Goal: Complete application form

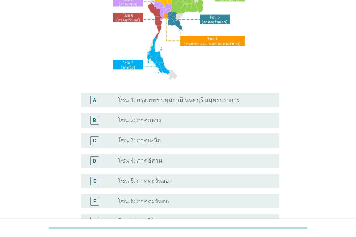
scroll to position [96, 0]
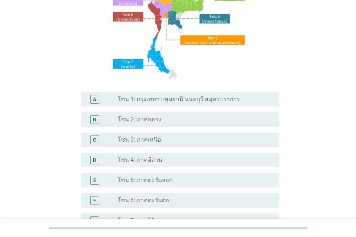
click at [240, 102] on div "radio_button_unchecked โซน 1: กรุงเทพฯ ปทุมธานี นนทบุรี สมุทรปราการ" at bounding box center [193, 99] width 150 height 7
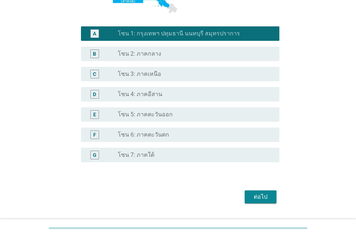
scroll to position [169, 0]
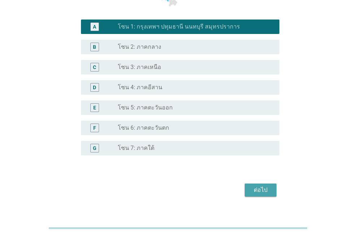
click at [264, 190] on div "ต่อไป" at bounding box center [261, 190] width 20 height 9
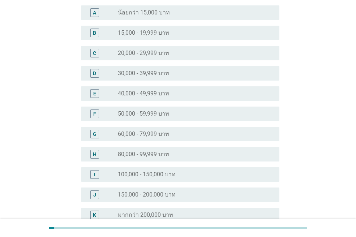
scroll to position [82, 0]
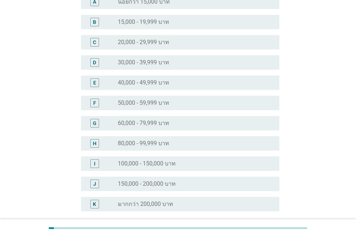
click at [214, 119] on div "radio_button_unchecked 60,000 - 79,999 บาท" at bounding box center [196, 123] width 156 height 9
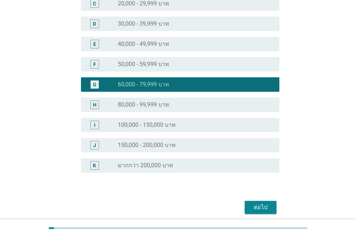
scroll to position [135, 0]
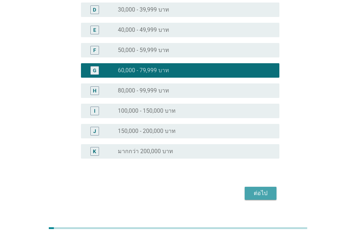
click at [261, 191] on div "ต่อไป" at bounding box center [261, 193] width 20 height 9
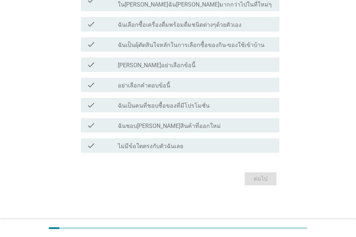
scroll to position [0, 0]
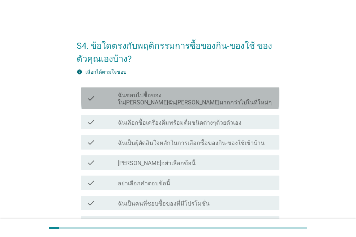
click at [224, 94] on label "ฉันชอบไปซื้อของใน[PERSON_NAME]ฉัน[PERSON_NAME]มากกว่าไปในที่ใหม่ๆ" at bounding box center [196, 99] width 156 height 14
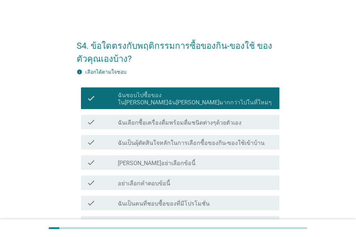
click at [224, 118] on div "check_box_outline_blank ฉันเลือกซื้อเครื่องดื่มพร้อมดื่มชนิดต่างๆด้วยตัวเอง" at bounding box center [196, 122] width 156 height 9
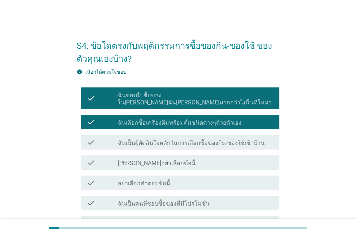
click at [223, 138] on div "check_box_outline_blank ฉันเป็นผุ้ตัดสินใจหลักในการเลือกซื้อของกิน-ของใช้เข้าบ้…" at bounding box center [196, 142] width 156 height 9
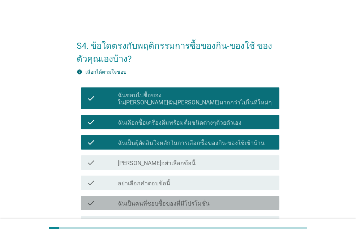
click at [217, 199] on div "check_box_outline_blank ฉันเป็นคนที่ชอบซื้อของที่มีโปรโมชั่น" at bounding box center [196, 203] width 156 height 9
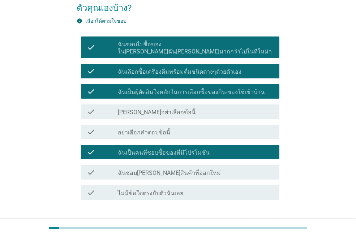
scroll to position [54, 0]
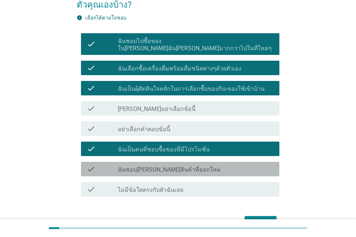
click at [197, 165] on div "check_box_outline_blank ฉันชอบ[PERSON_NAME]สินค้าที่ออกใหม่" at bounding box center [196, 169] width 156 height 9
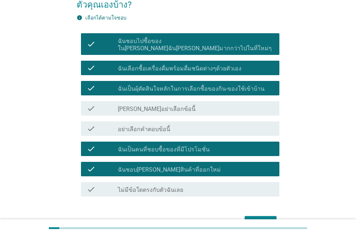
click at [253, 216] on button "ต่อไป" at bounding box center [261, 222] width 32 height 13
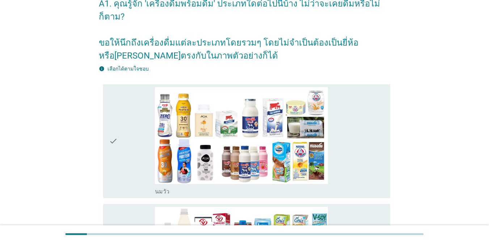
scroll to position [51, 0]
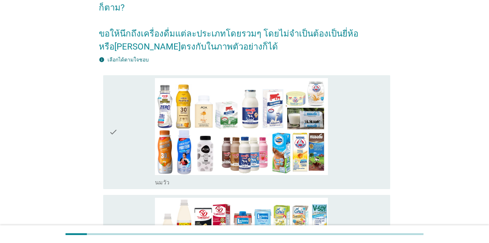
click at [342, 145] on div "check_box_outline_blank [PERSON_NAME]" at bounding box center [269, 132] width 229 height 109
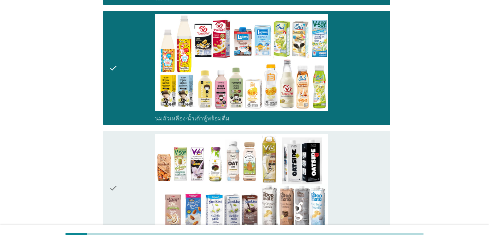
scroll to position [317, 0]
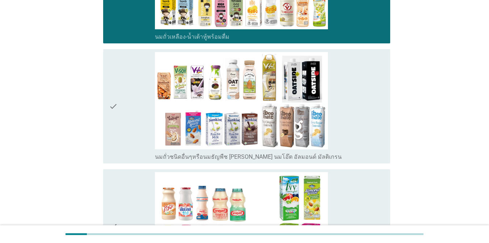
click at [356, 86] on div "check_box_outline_blank นมถั่วชนิดอื่นๆหรือนมธัญพืช [PERSON_NAME] นมโอ๊ต อัลมอน…" at bounding box center [269, 106] width 229 height 109
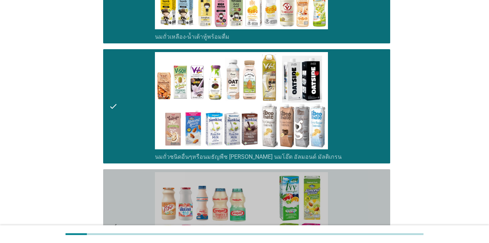
click at [348, 172] on div "check_box_outline_blank นมเปรี้ยว" at bounding box center [269, 226] width 229 height 109
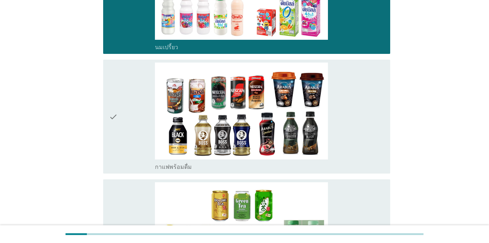
scroll to position [565, 0]
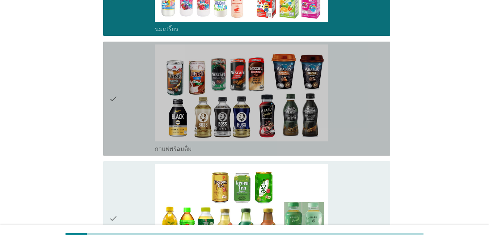
click at [356, 87] on div "check_box_outline_blank กาแฟพร้อมดื่ม" at bounding box center [269, 99] width 229 height 109
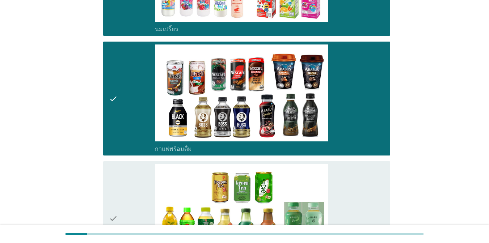
click at [343, 168] on div "check_box_outline_blank ชาพร้อมดื่ม" at bounding box center [269, 218] width 229 height 109
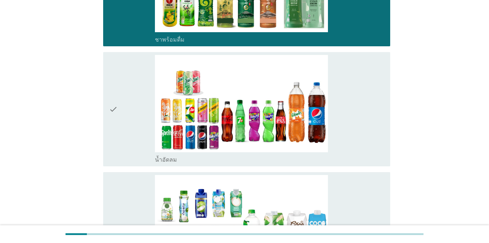
scroll to position [885, 0]
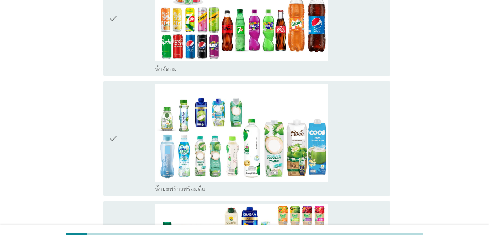
click at [349, 42] on div "check_box_outline_blank น้ำอัดลม" at bounding box center [269, 18] width 229 height 109
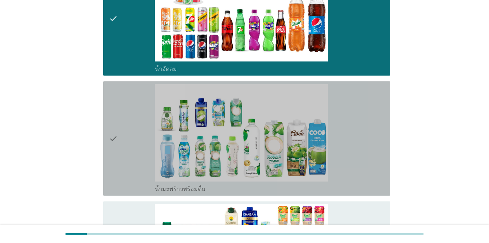
click at [346, 132] on div "check_box_outline_blank น้ำมะพร้าวพร้อมดื่ม" at bounding box center [269, 138] width 229 height 109
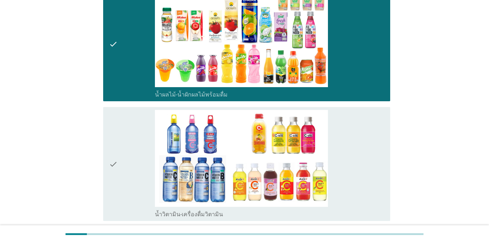
scroll to position [1103, 0]
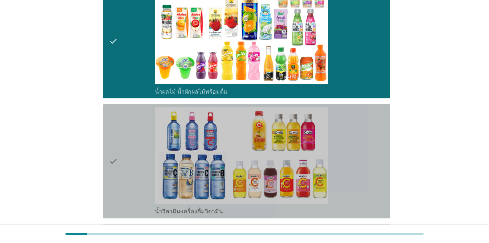
click at [356, 144] on div "check_box_outline_blank น้ำวิตามิน-เครื่องดื่มวิตามิน" at bounding box center [269, 161] width 229 height 109
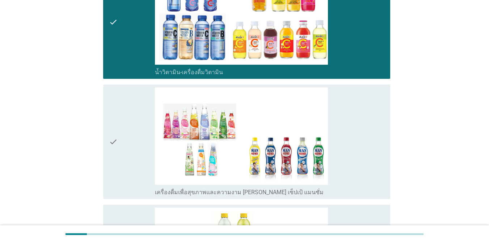
scroll to position [1245, 0]
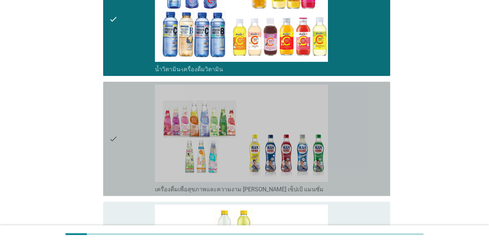
drag, startPoint x: 357, startPoint y: 140, endPoint x: 357, endPoint y: 156, distance: 15.9
click at [356, 140] on div "check_box_outline_blank เครื่องดื่มเพื่อสุขภาพและความงาม [PERSON_NAME] เซ็ปเป้ …" at bounding box center [269, 139] width 229 height 109
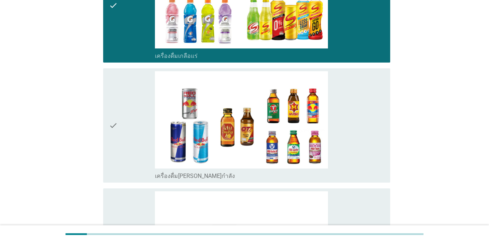
scroll to position [1508, 0]
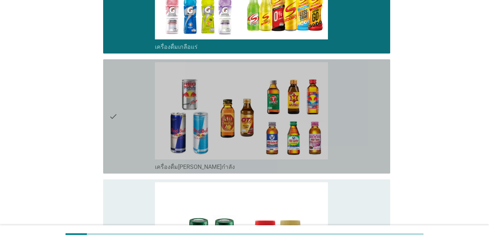
click at [356, 138] on div "check_box_outline_blank เครื่องดื่ม[PERSON_NAME]กำลัง" at bounding box center [269, 116] width 229 height 109
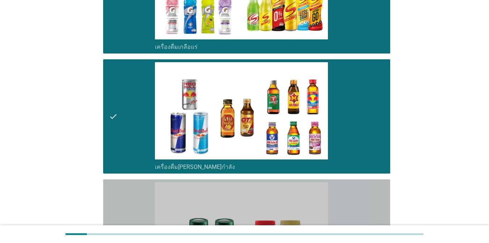
click at [356, 184] on div "check_box_outline_blank ซุปไก่สกัด-[PERSON_NAME]สำเร็จรูป" at bounding box center [269, 236] width 229 height 109
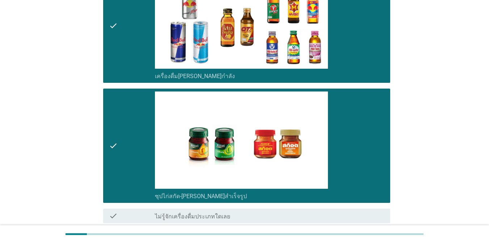
scroll to position [1650, 0]
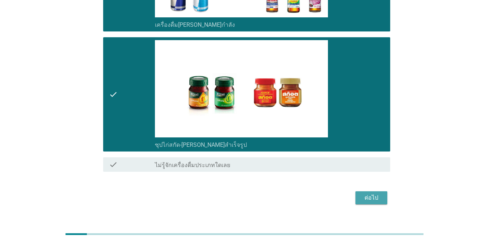
click at [356, 194] on div "ต่อไป" at bounding box center [371, 198] width 20 height 9
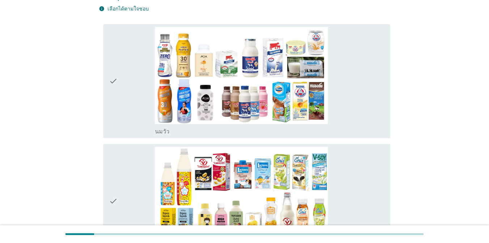
scroll to position [71, 0]
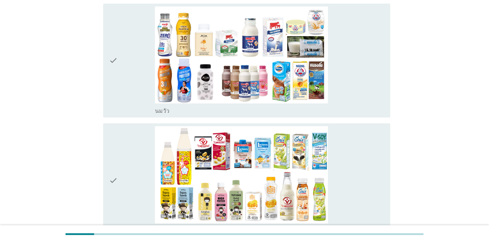
click at [344, 86] on div "check_box_outline_blank [PERSON_NAME]" at bounding box center [269, 61] width 229 height 109
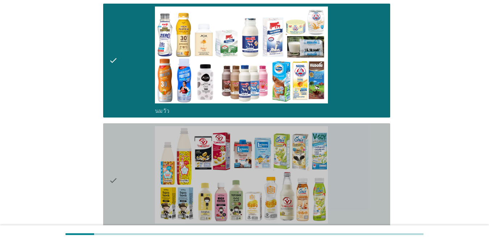
click at [337, 146] on div "check_box_outline_blank นมถั่วเหลือง-น้ำเต้าหู้พร้อมดื่ม" at bounding box center [269, 180] width 229 height 109
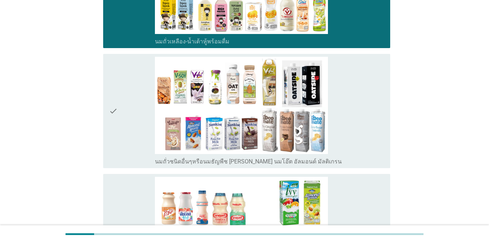
scroll to position [293, 0]
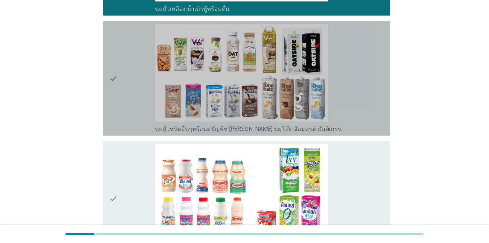
click at [348, 81] on div "check_box_outline_blank นมถั่วชนิดอื่นๆหรือนมธัญพืช [PERSON_NAME] นมโอ๊ต อัลมอน…" at bounding box center [269, 78] width 229 height 109
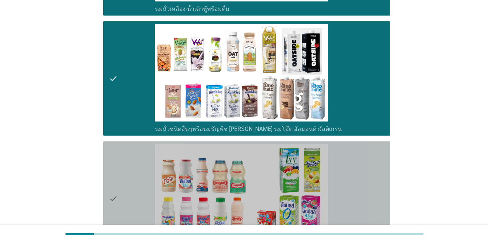
click at [333, 171] on div "check_box_outline_blank นมเปรี้ยว" at bounding box center [269, 198] width 229 height 109
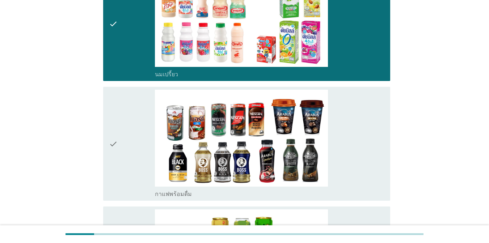
scroll to position [495, 0]
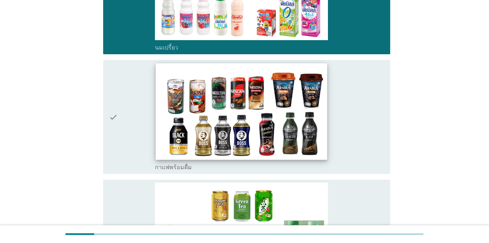
click at [325, 122] on img at bounding box center [241, 111] width 171 height 96
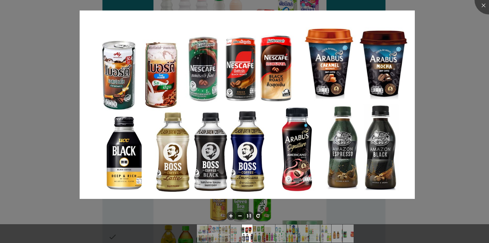
click at [356, 132] on div at bounding box center [244, 121] width 489 height 243
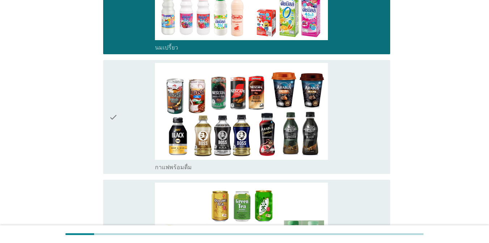
click at [340, 168] on div "check_box_outline_blank กาแฟพร้อมดื่ม" at bounding box center [269, 166] width 229 height 9
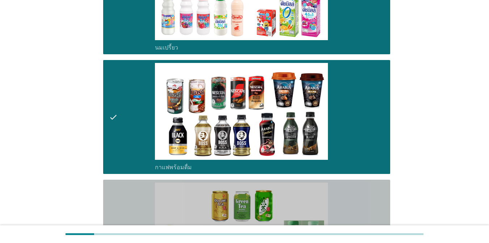
click at [346, 202] on div "check_box_outline_blank ชาพร้อมดื่ม" at bounding box center [269, 237] width 229 height 109
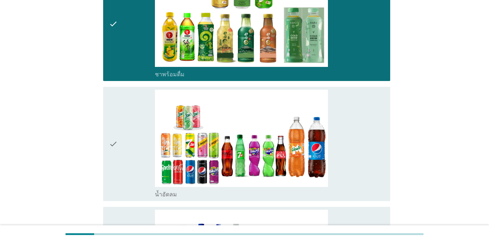
scroll to position [752, 0]
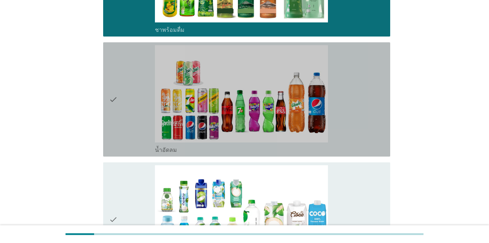
click at [356, 122] on div "check_box_outline_blank น้ำอัดลม" at bounding box center [269, 99] width 229 height 109
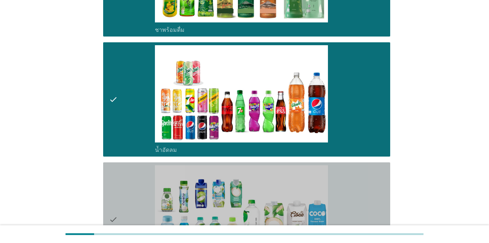
click at [356, 180] on div "check_box_outline_blank น้ำมะพร้าวพร้อมดื่ม" at bounding box center [269, 219] width 229 height 109
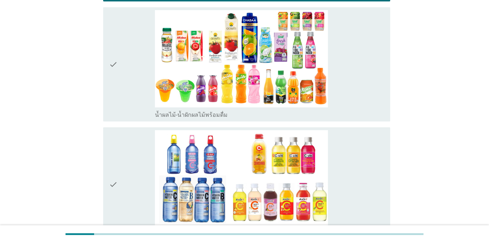
scroll to position [1030, 0]
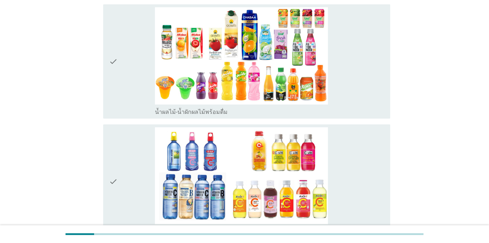
click at [356, 105] on div "check_box_outline_blank น้ำผลไม้-น้ำผักผลไม้พร้อมดื่ม" at bounding box center [269, 61] width 229 height 109
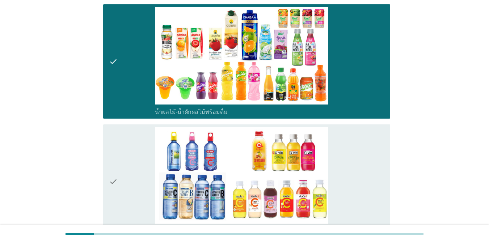
click at [356, 171] on div "check_box_outline_blank น้ำวิตามิน-เครื่องดื่มวิตามิน" at bounding box center [269, 181] width 229 height 109
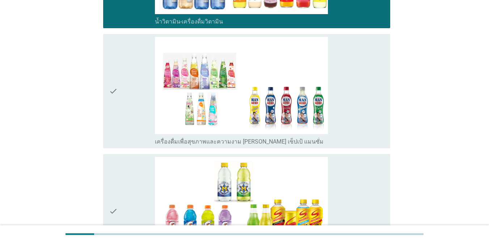
scroll to position [1246, 0]
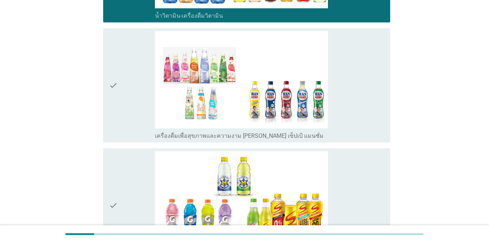
click at [356, 124] on div "check_box_outline_blank เครื่องดื่มเพื่อสุขภาพและความงาม [PERSON_NAME] เซ็ปเป้ …" at bounding box center [269, 85] width 229 height 109
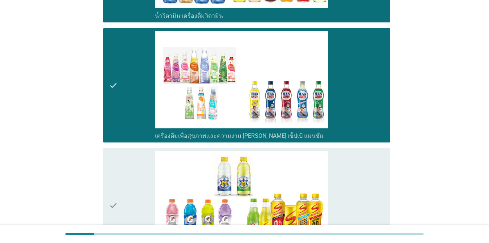
click at [356, 180] on div "check_box_outline_blank เครื่องดื่มเกลือแร่" at bounding box center [269, 205] width 229 height 109
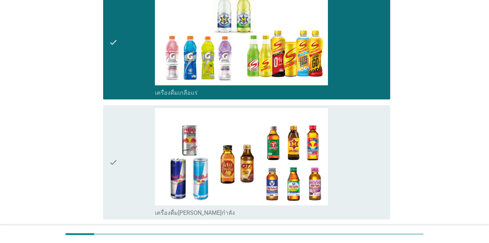
scroll to position [1436, 0]
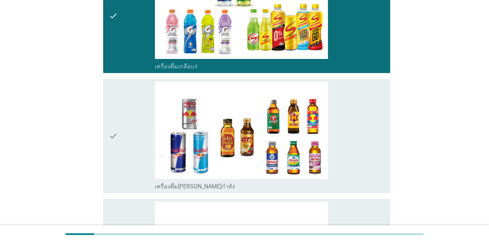
click at [356, 158] on div "check_box_outline_blank เครื่องดื่ม[PERSON_NAME]กำลัง" at bounding box center [269, 136] width 229 height 109
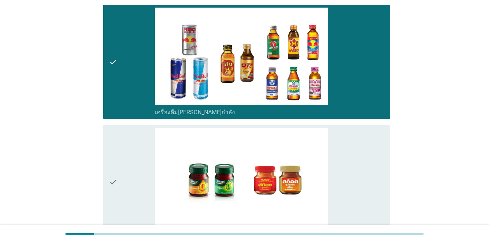
scroll to position [1519, 0]
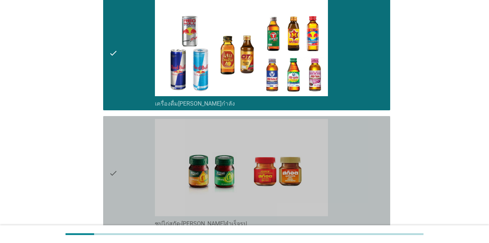
click at [356, 182] on div "check_box_outline_blank ซุปไก่สกัด-[PERSON_NAME]สำเร็จรูป" at bounding box center [269, 173] width 229 height 109
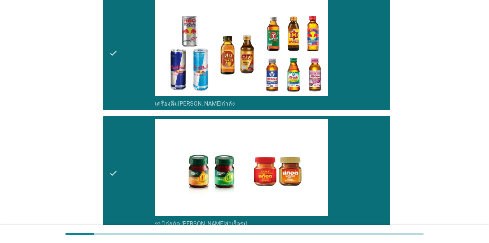
scroll to position [1611, 0]
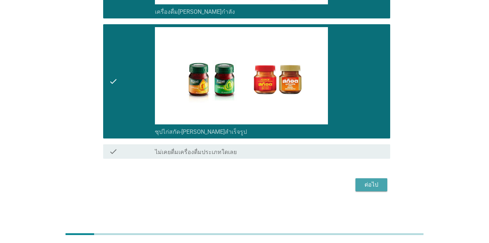
click at [356, 187] on div "ต่อไป" at bounding box center [371, 185] width 20 height 9
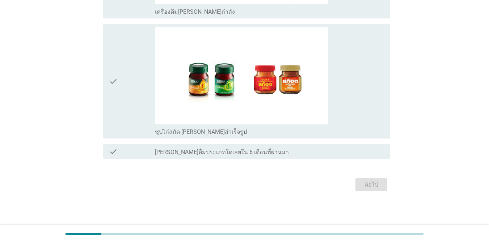
scroll to position [0, 0]
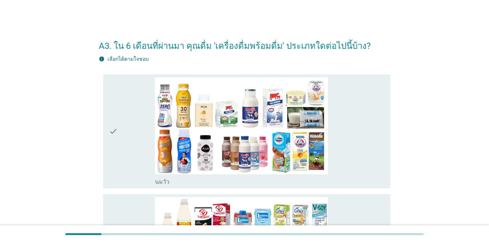
click at [346, 155] on div "check_box_outline_blank [PERSON_NAME]" at bounding box center [269, 131] width 229 height 109
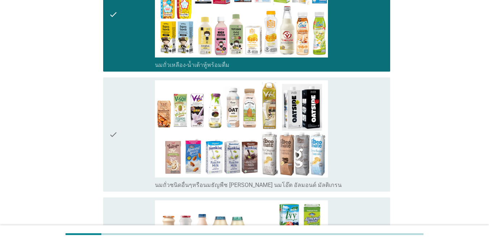
scroll to position [258, 0]
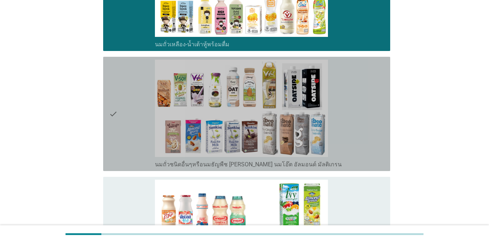
drag, startPoint x: 349, startPoint y: 79, endPoint x: 349, endPoint y: 151, distance: 72.0
click at [349, 79] on div "check_box_outline_blank นมถั่วชนิดอื่นๆหรือนมธัญพืช [PERSON_NAME] นมโอ๊ต อัลมอน…" at bounding box center [269, 114] width 229 height 109
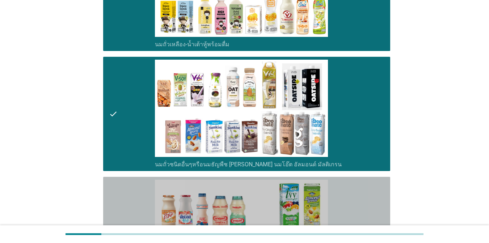
click at [346, 221] on div "check_box_outline_blank นมเปรี้ยว" at bounding box center [269, 234] width 229 height 109
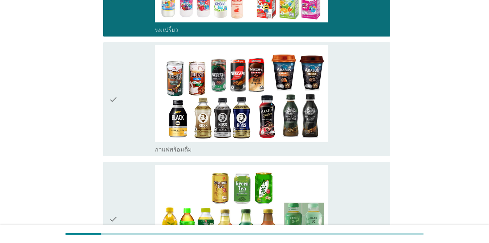
scroll to position [542, 0]
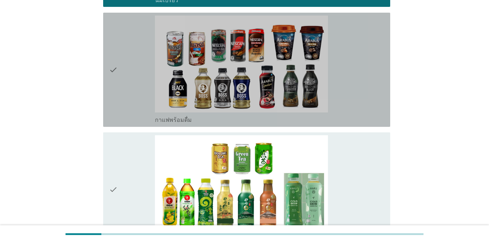
click at [356, 81] on div "check_box_outline_blank กาแฟพร้อมดื่ม" at bounding box center [269, 70] width 229 height 109
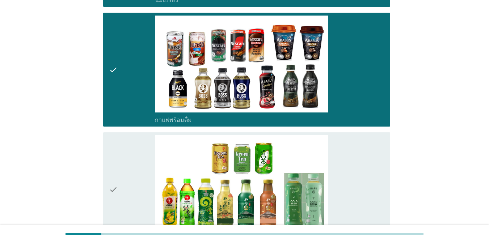
click at [356, 167] on div "check_box_outline_blank ชาพร้อมดื่ม" at bounding box center [269, 189] width 229 height 109
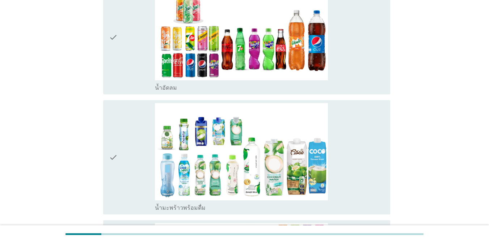
scroll to position [820, 0]
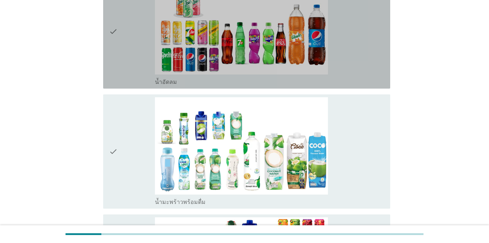
drag, startPoint x: 336, startPoint y: 63, endPoint x: 340, endPoint y: 101, distance: 37.9
click at [335, 63] on div "check_box_outline_blank น้ำอัดลม" at bounding box center [269, 31] width 229 height 109
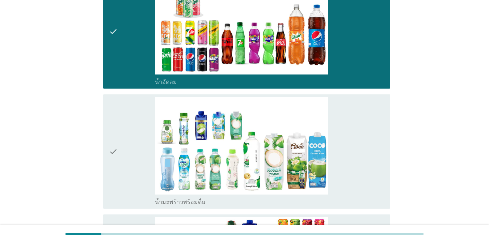
click at [342, 146] on div "check_box_outline_blank น้ำมะพร้าวพร้อมดื่ม" at bounding box center [269, 151] width 229 height 109
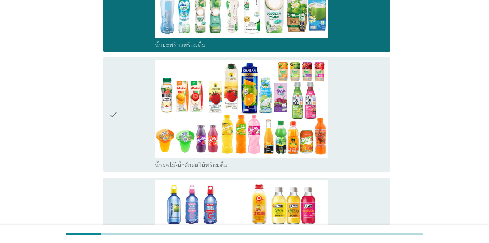
scroll to position [995, 0]
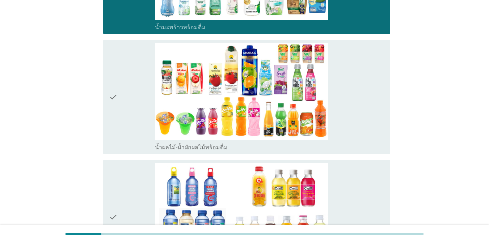
click at [356, 119] on div "check_box_outline_blank น้ำผลไม้-น้ำผักผลไม้พร้อมดื่ม" at bounding box center [269, 97] width 229 height 109
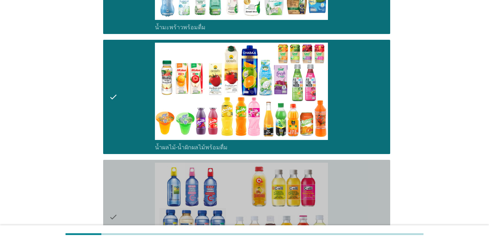
click at [356, 172] on div "check_box_outline_blank น้ำวิตามิน-เครื่องดื่มวิตามิน" at bounding box center [269, 217] width 229 height 109
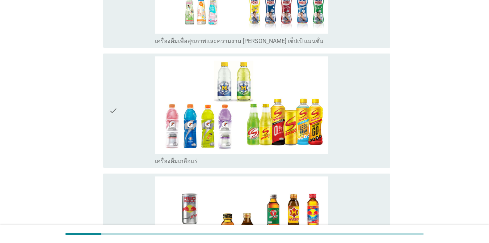
scroll to position [1344, 0]
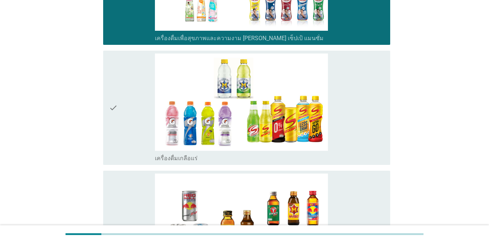
click at [354, 103] on div "check_box_outline_blank เครื่องดื่มเกลือแร่" at bounding box center [269, 108] width 229 height 109
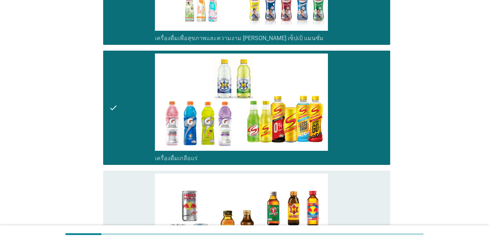
click at [356, 198] on div "check_box_outline_blank เครื่องดื่ม[PERSON_NAME]กำลัง" at bounding box center [269, 228] width 229 height 109
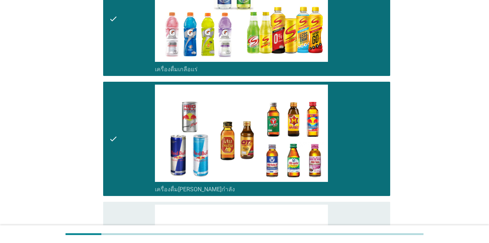
scroll to position [1489, 0]
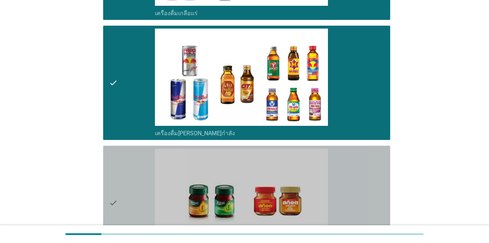
click at [356, 187] on div "check_box_outline_blank ซุปไก่สกัด-[PERSON_NAME]สำเร็จรูป" at bounding box center [269, 203] width 229 height 109
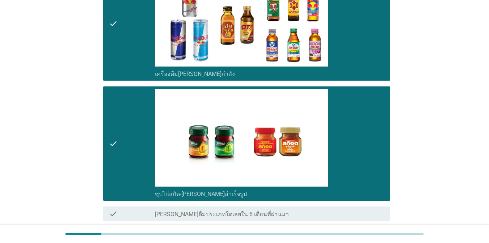
scroll to position [1611, 0]
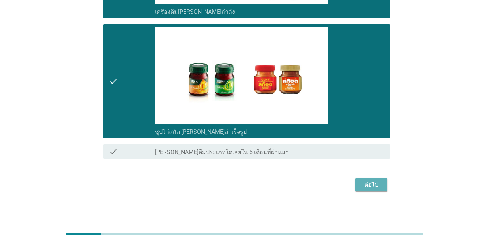
click at [356, 188] on div "ต่อไป" at bounding box center [371, 185] width 20 height 9
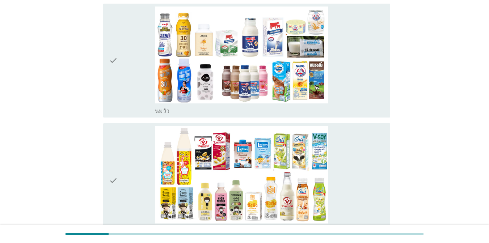
scroll to position [110, 0]
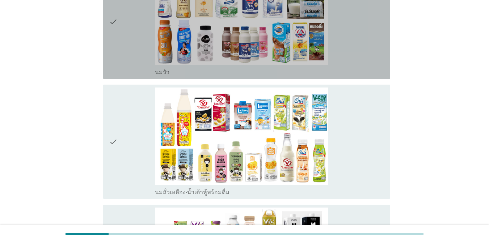
drag, startPoint x: 380, startPoint y: 60, endPoint x: 375, endPoint y: 98, distance: 37.9
click at [356, 61] on div "check_box_outline_blank [PERSON_NAME]" at bounding box center [269, 22] width 229 height 109
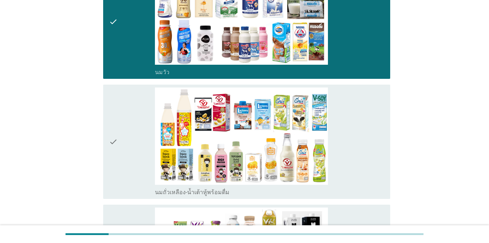
click at [356, 142] on div "check_box_outline_blank นมถั่วเหลือง-น้ำเต้าหู้พร้อมดื่ม" at bounding box center [269, 142] width 229 height 109
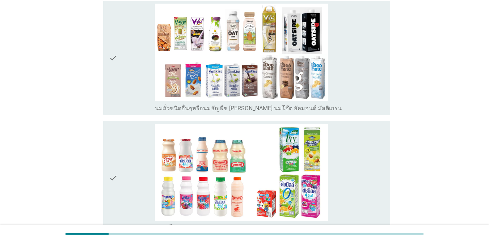
scroll to position [317, 0]
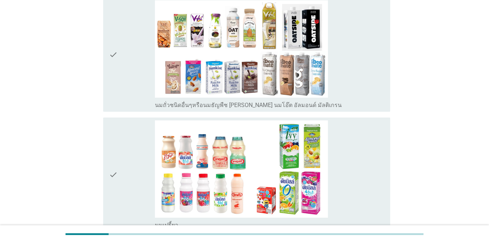
drag, startPoint x: 373, startPoint y: 71, endPoint x: 372, endPoint y: 87, distance: 16.0
click at [356, 72] on div "check_box_outline_blank นมถั่วชนิดอื่นๆหรือนมธัญพืช [PERSON_NAME] นมโอ๊ต อัลมอน…" at bounding box center [269, 54] width 229 height 109
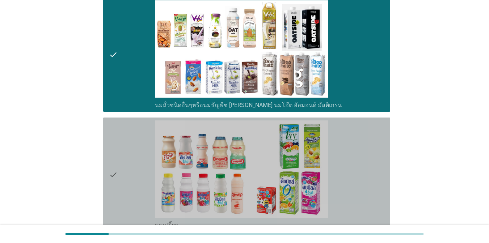
drag, startPoint x: 361, startPoint y: 157, endPoint x: 366, endPoint y: 161, distance: 6.0
click at [356, 158] on div "check_box_outline_blank นมเปรี้ยว" at bounding box center [269, 174] width 229 height 109
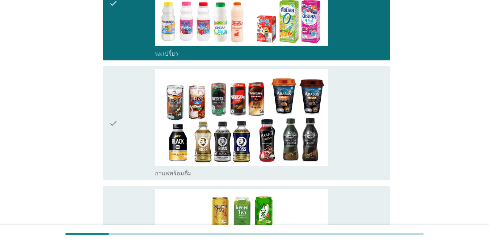
scroll to position [545, 0]
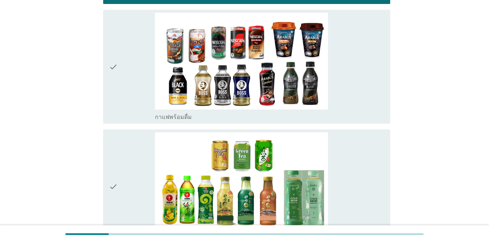
click at [356, 94] on div "check_box_outline_blank กาแฟพร้อมดื่ม" at bounding box center [269, 67] width 229 height 109
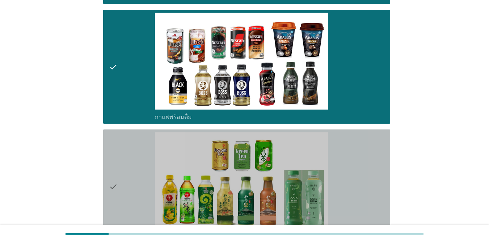
click at [356, 158] on div "check_box_outline_blank ชาพร้อมดื่ม" at bounding box center [269, 186] width 229 height 109
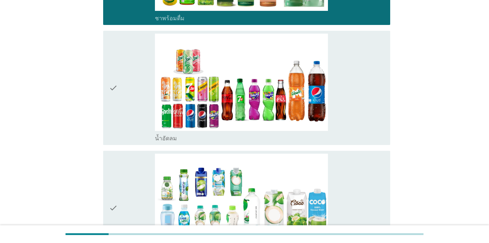
scroll to position [793, 0]
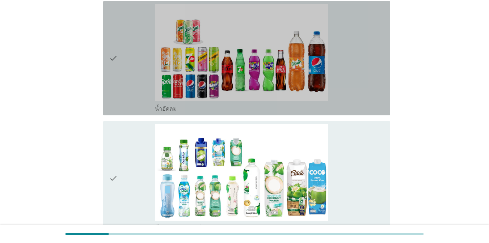
click at [356, 99] on div "check_box_outline_blank น้ำอัดลม" at bounding box center [269, 58] width 229 height 109
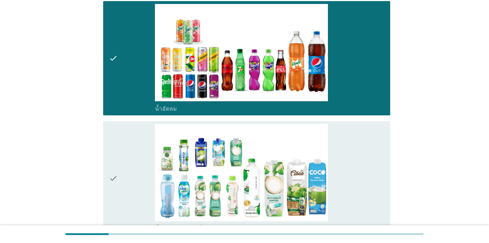
click at [356, 143] on div "check_box_outline_blank น้ำมะพร้าวพร้อมดื่ม" at bounding box center [269, 178] width 229 height 109
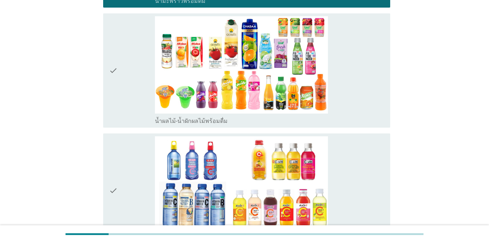
scroll to position [1069, 0]
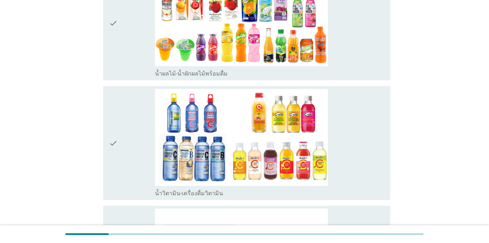
click at [356, 66] on div "check_box_outline_blank น้ำผลไม้-น้ำผักผลไม้พร้อมดื่ม" at bounding box center [269, 23] width 229 height 109
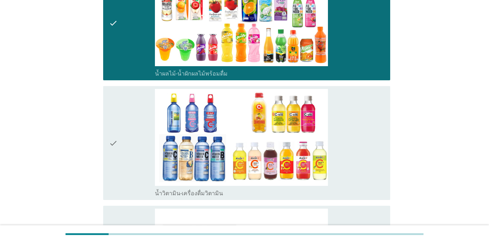
click at [356, 119] on div "check_box_outline_blank น้ำวิตามิน-เครื่องดื่มวิตามิน" at bounding box center [269, 143] width 229 height 109
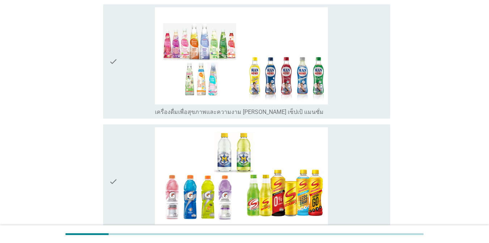
scroll to position [1273, 0]
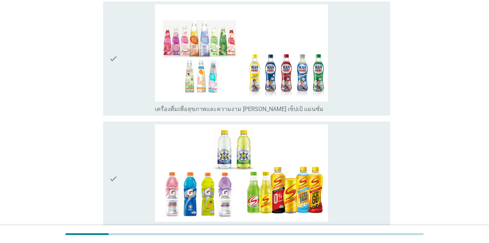
click at [356, 101] on div "check_box_outline_blank เครื่องดื่มเพื่อสุขภาพและความงาม [PERSON_NAME] เซ็ปเป้ …" at bounding box center [269, 58] width 229 height 109
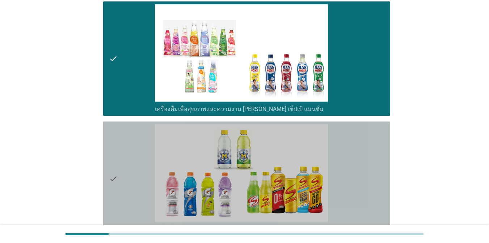
click at [356, 143] on div "check_box_outline_blank เครื่องดื่มเกลือแร่" at bounding box center [269, 178] width 229 height 109
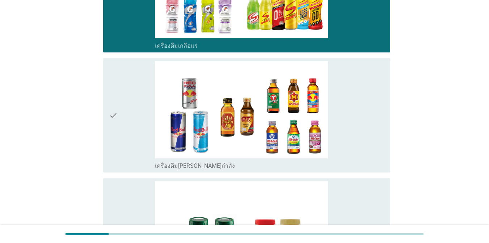
scroll to position [1466, 0]
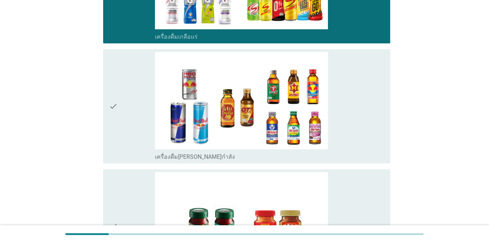
drag, startPoint x: 366, startPoint y: 135, endPoint x: 364, endPoint y: 161, distance: 26.5
click at [356, 134] on div "check_box_outline_blank เครื่องดื่ม[PERSON_NAME]กำลัง" at bounding box center [269, 106] width 229 height 109
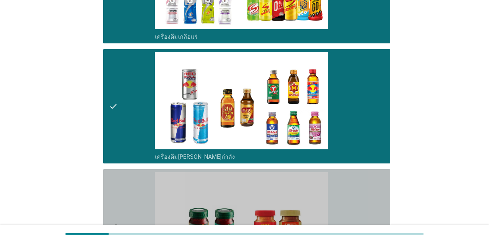
click at [356, 191] on div "check_box_outline_blank ซุปไก่สกัด-[PERSON_NAME]สำเร็จรูป" at bounding box center [269, 226] width 229 height 109
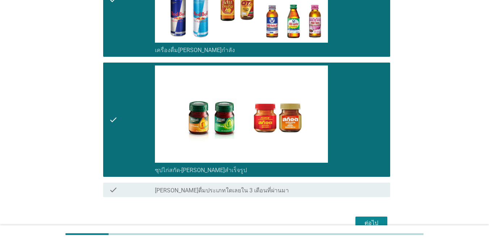
scroll to position [1611, 0]
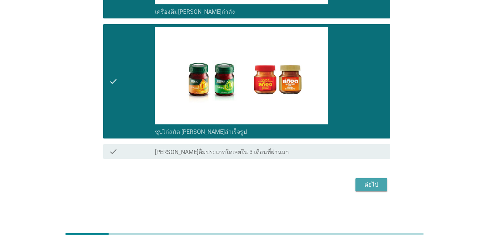
click at [356, 183] on div "ต่อไป" at bounding box center [371, 185] width 20 height 9
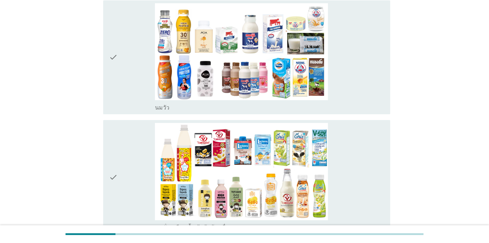
scroll to position [77, 0]
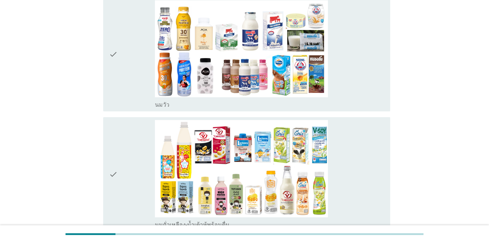
click at [356, 76] on div "check_box_outline_blank [PERSON_NAME]" at bounding box center [269, 54] width 229 height 109
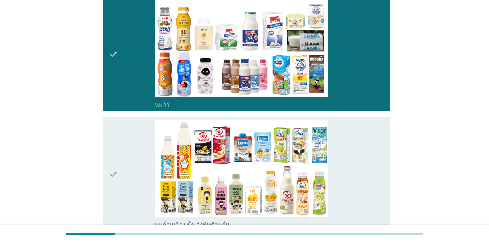
drag, startPoint x: 361, startPoint y: 156, endPoint x: 381, endPoint y: 147, distance: 21.5
click at [356, 157] on div "check_box_outline_blank นมถั่วเหลือง-น้ำเต้าหู้พร้อมดื่ม" at bounding box center [269, 174] width 229 height 109
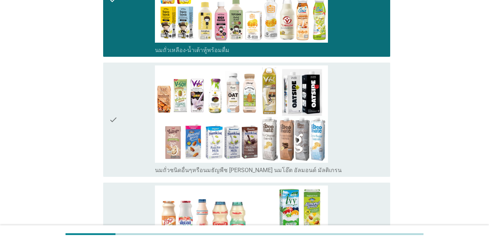
scroll to position [261, 0]
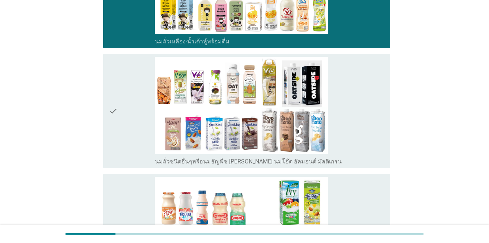
click at [356, 106] on div "check_box_outline_blank นมถั่วชนิดอื่นๆหรือนมธัญพืช [PERSON_NAME] นมโอ๊ต อัลมอน…" at bounding box center [269, 111] width 229 height 109
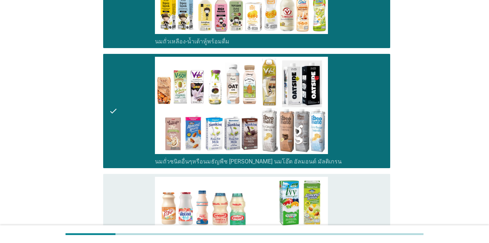
drag, startPoint x: 372, startPoint y: 171, endPoint x: 378, endPoint y: 187, distance: 16.7
click at [356, 187] on div "check_box_outline_blank นมเปรี้ยว" at bounding box center [269, 231] width 229 height 109
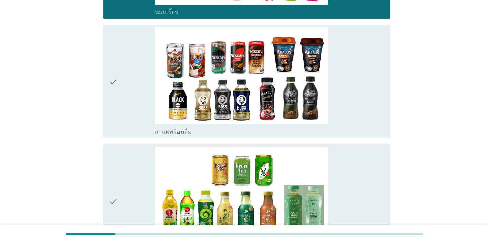
scroll to position [533, 0]
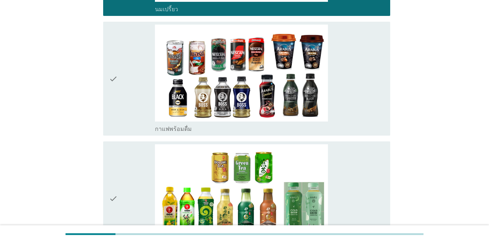
click at [356, 93] on div "check_box_outline_blank กาแฟพร้อมดื่ม" at bounding box center [269, 79] width 229 height 109
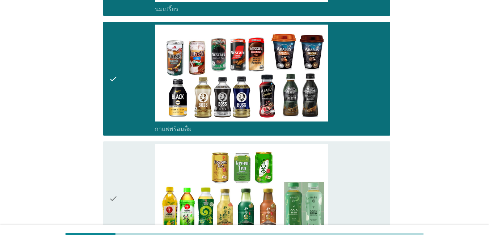
drag, startPoint x: 372, startPoint y: 166, endPoint x: 381, endPoint y: 166, distance: 9.8
click at [356, 166] on div "check_box_outline_blank ชาพร้อมดื่ม" at bounding box center [269, 198] width 229 height 109
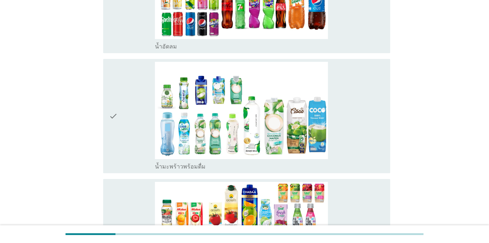
scroll to position [862, 0]
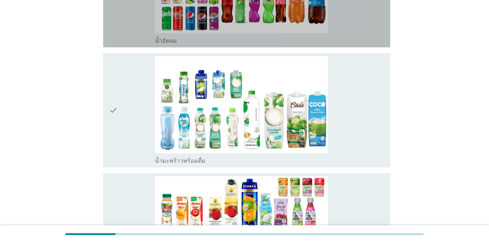
drag, startPoint x: 363, startPoint y: 29, endPoint x: 357, endPoint y: 95, distance: 66.1
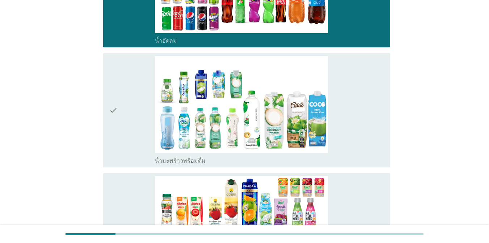
drag, startPoint x: 355, startPoint y: 119, endPoint x: 355, endPoint y: 135, distance: 15.6
click at [355, 124] on div "check_box_outline_blank น้ำมะพร้าวพร้อมดื่ม" at bounding box center [269, 110] width 229 height 109
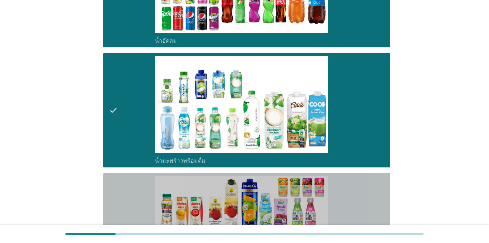
drag, startPoint x: 354, startPoint y: 185, endPoint x: 358, endPoint y: 187, distance: 4.2
click at [354, 186] on div "check_box_outline_blank น้ำผลไม้-น้ำผักผลไม้พร้อมดื่ม" at bounding box center [269, 230] width 229 height 109
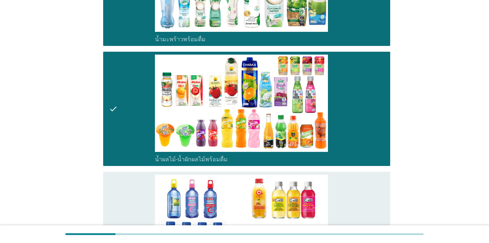
scroll to position [1161, 0]
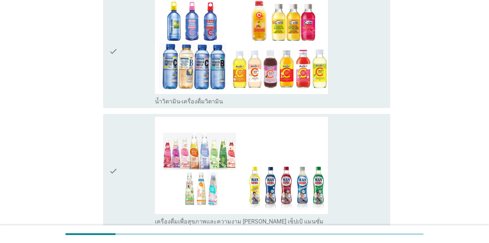
click at [356, 86] on div "check_box_outline_blank น้ำวิตามิน-เครื่องดื่มวิตามิน" at bounding box center [269, 51] width 229 height 109
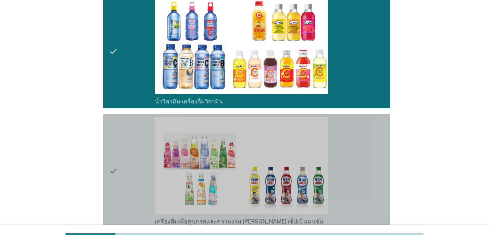
click at [356, 162] on div "check_box_outline_blank เครื่องดื่มเพื่อสุขภาพและความงาม [PERSON_NAME] เซ็ปเป้ …" at bounding box center [269, 171] width 229 height 109
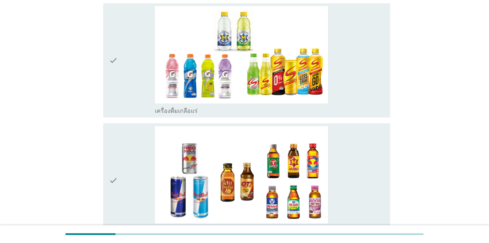
scroll to position [1398, 0]
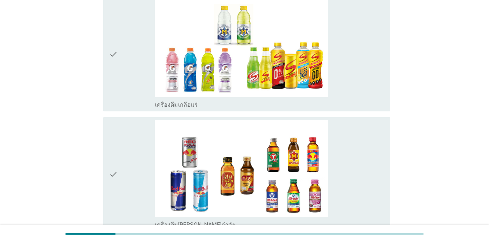
drag, startPoint x: 360, startPoint y: 109, endPoint x: 359, endPoint y: 132, distance: 23.5
click at [356, 109] on div "check check_box_outline_blank เครื่องดื่มเกลือแร่" at bounding box center [246, 54] width 287 height 114
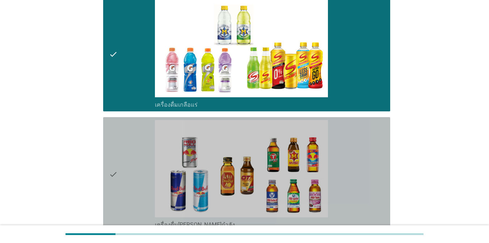
click at [356, 154] on div "check_box_outline_blank เครื่องดื่ม[PERSON_NAME]กำลัง" at bounding box center [269, 174] width 229 height 109
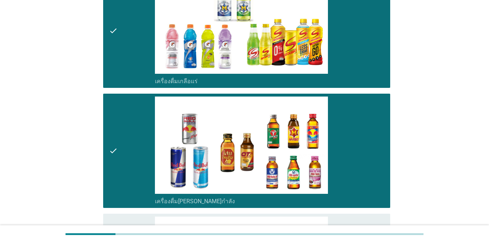
scroll to position [1611, 0]
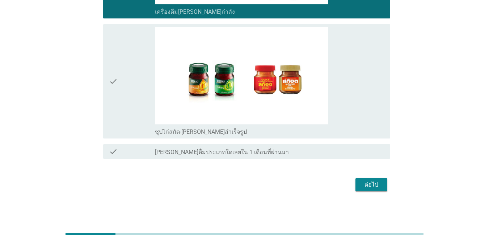
click at [356, 120] on div "check_box_outline_blank ซุปไก่สกัด-[PERSON_NAME]สำเร็จรูป" at bounding box center [269, 81] width 229 height 109
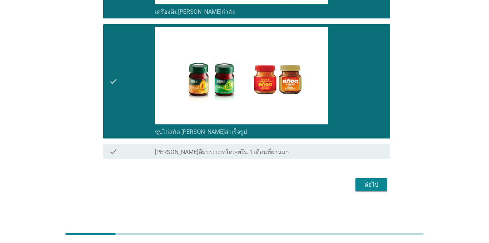
click at [356, 183] on div "ต่อไป" at bounding box center [371, 185] width 20 height 9
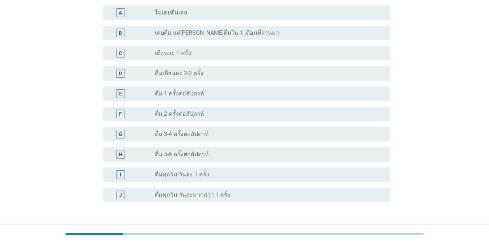
scroll to position [229, 0]
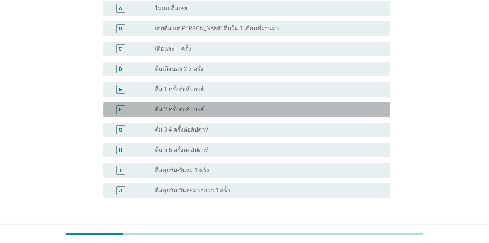
click at [186, 108] on label "ดื่ม 2 ครั้งต่อสัปดาห์" at bounding box center [179, 109] width 49 height 7
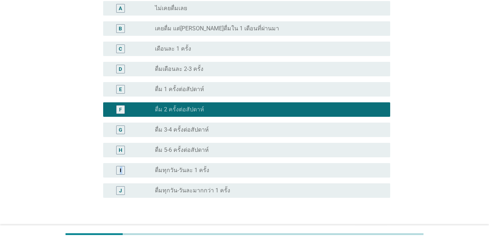
drag, startPoint x: 488, startPoint y: 158, endPoint x: 488, endPoint y: 173, distance: 14.8
click at [356, 173] on div "A6. จากภาพตัวอย่าง น้ำมะพร้าวพร้อมดื่ม 100% ด้านล่างนี้ ข้อใดตรงกับการดื่มน้ำมะ…" at bounding box center [244, 22] width 489 height 503
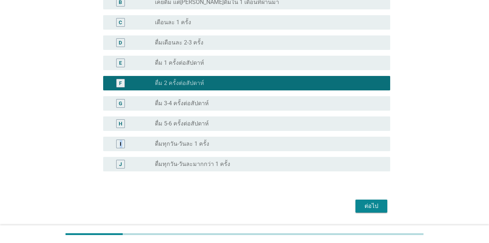
scroll to position [268, 0]
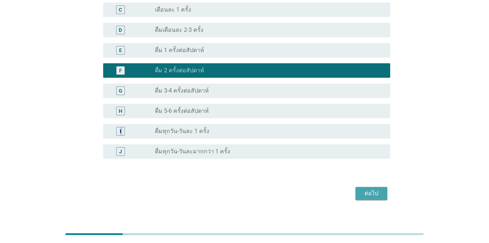
click at [356, 192] on div "ต่อไป" at bounding box center [371, 193] width 20 height 9
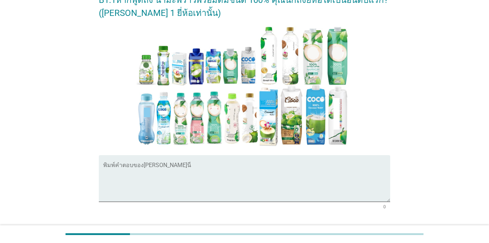
scroll to position [126, 0]
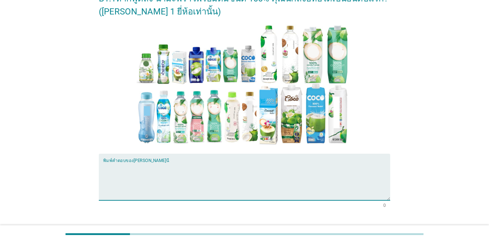
click at [151, 170] on textarea "พิมพ์คำตอบของคุณ ที่นี่" at bounding box center [246, 181] width 287 height 38
type textarea "F"
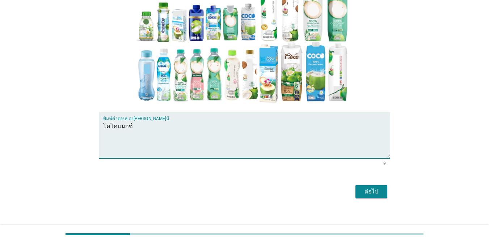
scroll to position [173, 0]
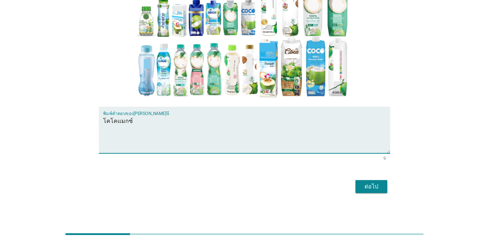
type textarea "โคโคแมกซ์"
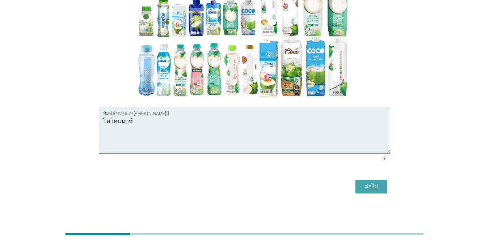
click at [356, 183] on button "ต่อไป" at bounding box center [371, 186] width 32 height 13
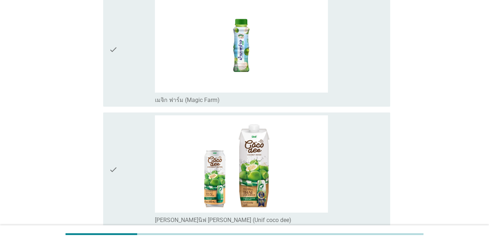
scroll to position [221, 0]
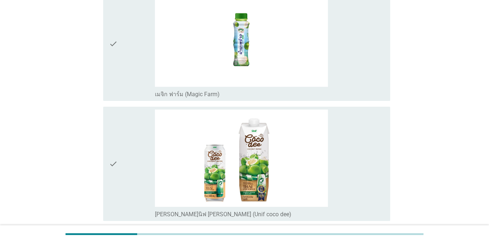
click at [356, 68] on div "check_box_outline_blank เมจิก ฟาร์ม (Magic Farm)" at bounding box center [269, 44] width 229 height 109
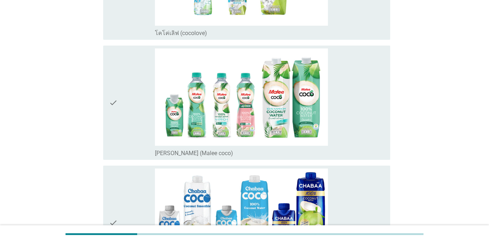
scroll to position [645, 0]
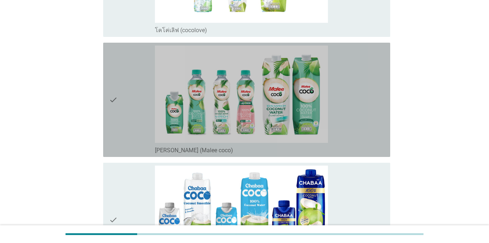
click at [356, 104] on div "check_box_outline_blank [PERSON_NAME] (Malee coco)" at bounding box center [269, 100] width 229 height 109
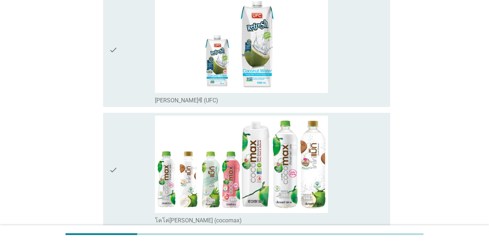
scroll to position [943, 0]
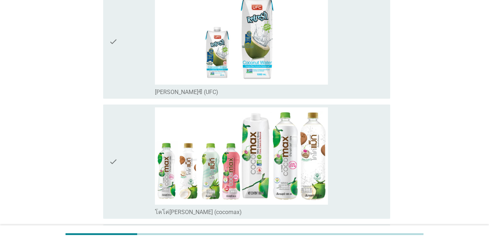
click at [356, 146] on div "check_box_outline_blank โคโค่[PERSON_NAME] (cocomax)" at bounding box center [269, 161] width 229 height 109
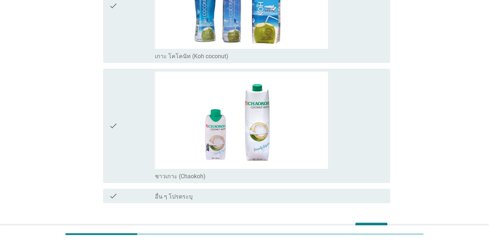
scroll to position [1470, 0]
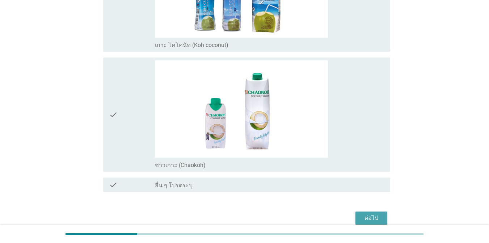
click at [356, 221] on div "ต่อไป" at bounding box center [371, 218] width 20 height 9
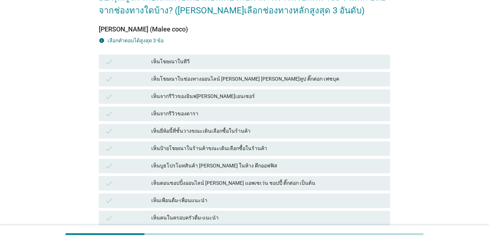
scroll to position [51, 0]
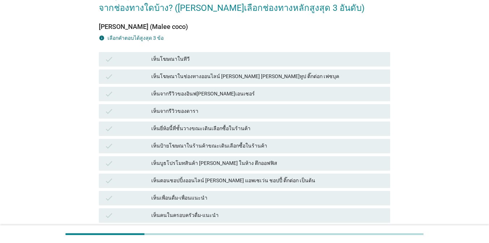
drag, startPoint x: 332, startPoint y: 178, endPoint x: 351, endPoint y: 178, distance: 19.5
click at [332, 178] on div "เห็นตอนชอปปิ้งออนไลน์ [PERSON_NAME] แอพเซเว่น ชอปปี้ ติ๊กต่อก เป็นต้น" at bounding box center [267, 181] width 233 height 9
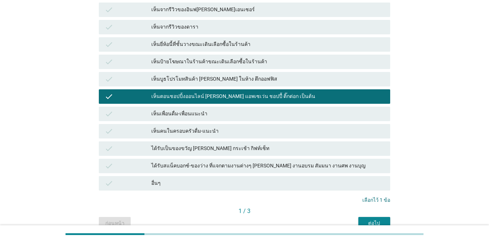
scroll to position [172, 0]
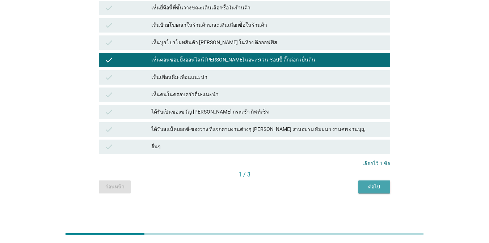
click at [356, 186] on div "ต่อไป" at bounding box center [374, 187] width 20 height 8
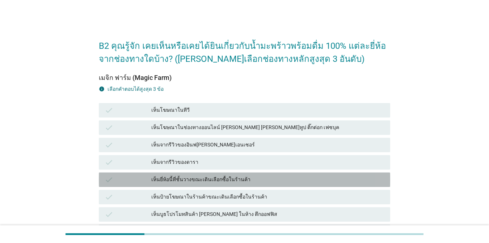
click at [259, 178] on div "เห็นยี่ห้อนี้ที่ชั้นวางขณะเดินเลือกซื้อในร้านค้า" at bounding box center [267, 179] width 233 height 9
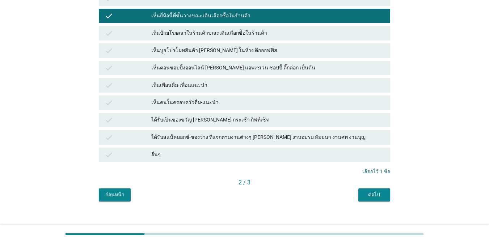
scroll to position [165, 0]
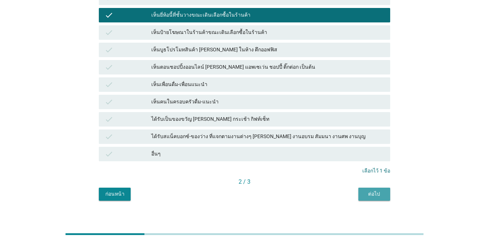
click at [356, 196] on div "ต่อไป" at bounding box center [374, 194] width 20 height 8
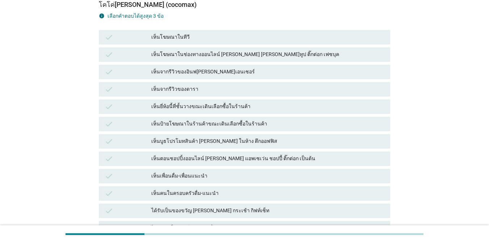
scroll to position [78, 0]
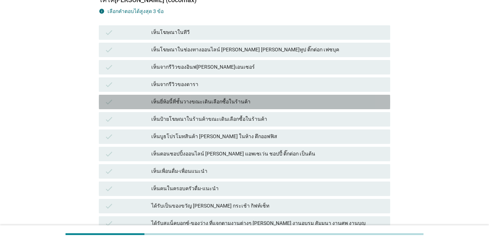
click at [267, 107] on div "check เห็นยี่ห้อนี้ที่ชั้นวางขณะเดินเลือกซื้อในร้านค้า" at bounding box center [244, 102] width 291 height 14
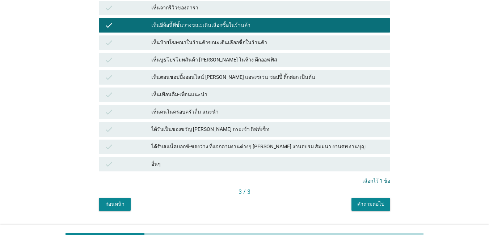
scroll to position [162, 0]
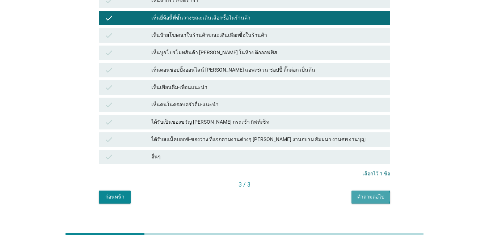
click at [356, 197] on div "คำถามต่อไป" at bounding box center [370, 197] width 27 height 8
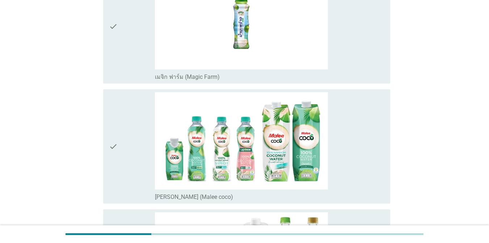
scroll to position [112, 0]
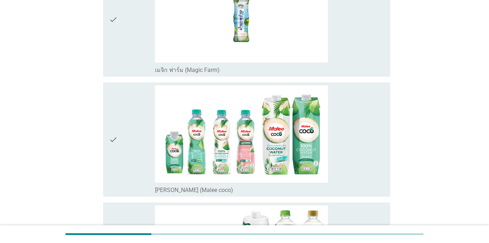
drag, startPoint x: 488, startPoint y: 120, endPoint x: 487, endPoint y: 165, distance: 44.9
click at [356, 165] on div "B3. คุณเคยดื่มน้ำมะพร้าวพร้อมดื่ม 100% ยี่ห้อใดบ้าง? info เลือกได้ตามใจชอบ chec…" at bounding box center [244, 146] width 489 height 516
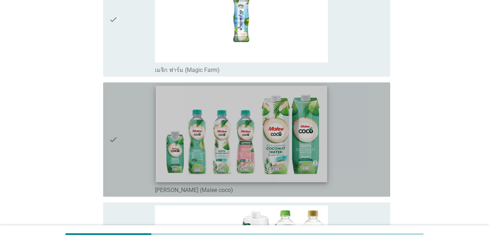
click at [319, 142] on img at bounding box center [241, 134] width 171 height 96
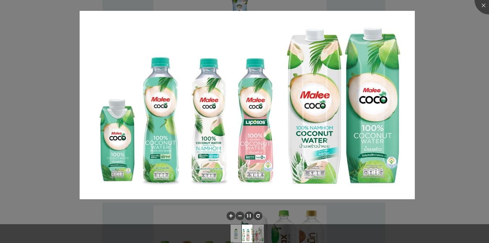
click at [356, 127] on div at bounding box center [244, 121] width 489 height 243
click at [356, 113] on div at bounding box center [244, 121] width 489 height 243
click at [356, 45] on div at bounding box center [244, 121] width 489 height 243
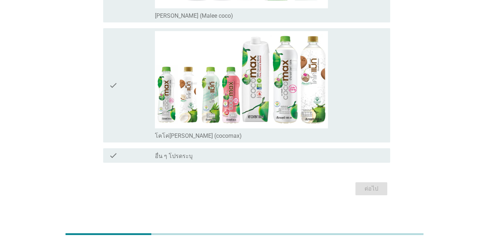
scroll to position [285, 0]
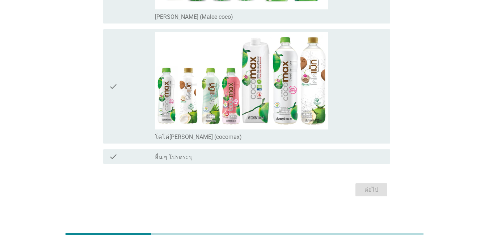
click at [123, 98] on div "check" at bounding box center [132, 86] width 46 height 109
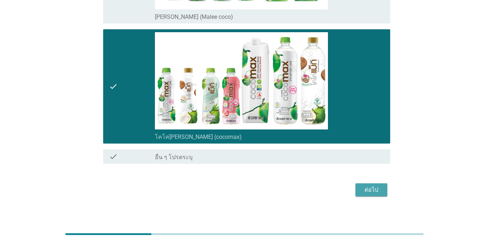
click at [356, 184] on button "ต่อไป" at bounding box center [371, 189] width 32 height 13
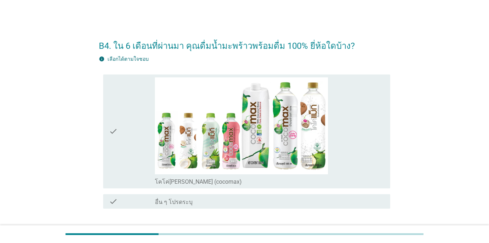
click at [109, 161] on icon "check" at bounding box center [113, 131] width 9 height 109
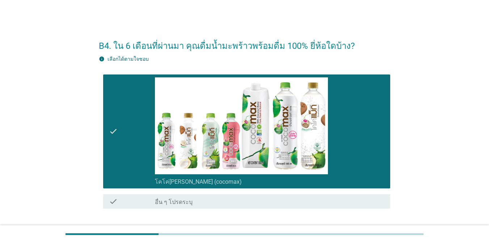
scroll to position [50, 0]
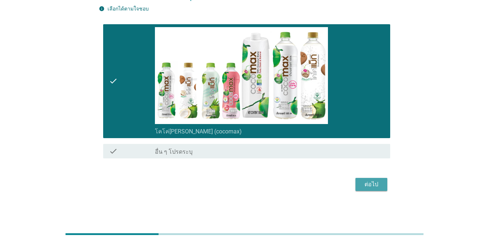
click at [356, 184] on div "ต่อไป" at bounding box center [371, 184] width 20 height 9
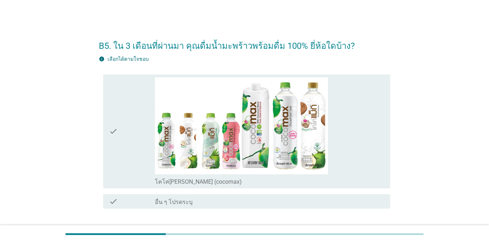
click at [356, 144] on div "check_box โคโค่[PERSON_NAME] (cocomax)" at bounding box center [269, 131] width 229 height 109
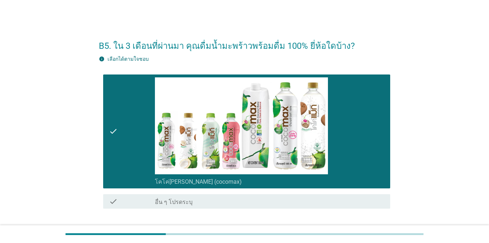
scroll to position [50, 0]
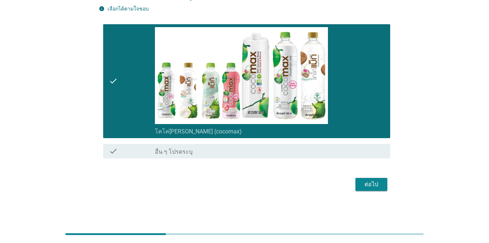
click at [356, 183] on div "ต่อไป" at bounding box center [371, 184] width 20 height 9
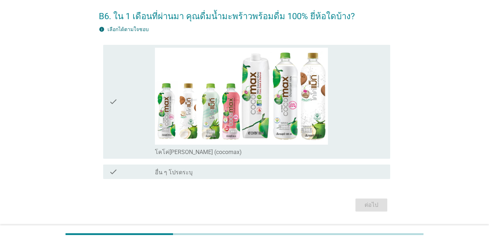
scroll to position [31, 0]
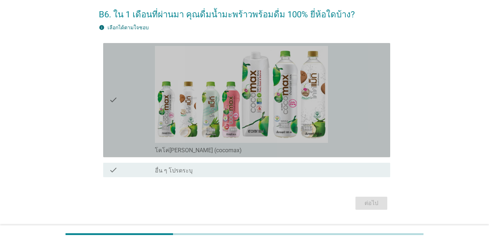
click at [356, 110] on div "check_box โคโค่[PERSON_NAME] (cocomax)" at bounding box center [269, 100] width 229 height 109
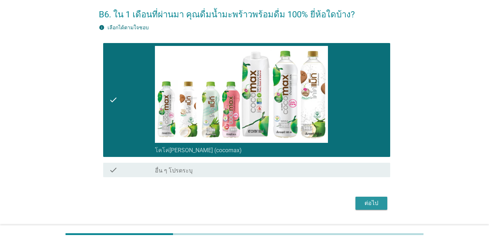
click at [356, 202] on div "ต่อไป" at bounding box center [371, 203] width 20 height 9
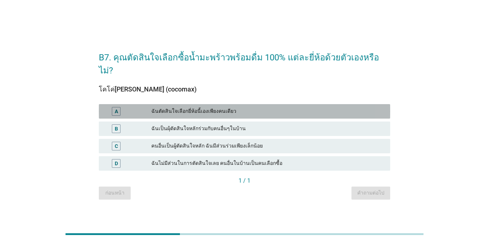
click at [241, 107] on div "ฉันตัดสินใจเลือกยี่ห้อนี้เองเพียงคนเดียว" at bounding box center [267, 111] width 233 height 9
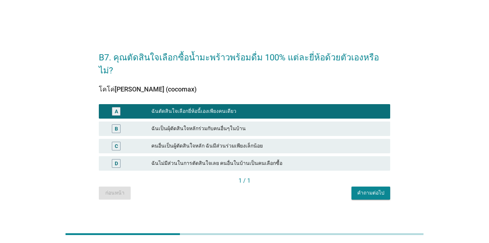
click at [356, 189] on div "คำถามต่อไป" at bounding box center [370, 193] width 27 height 8
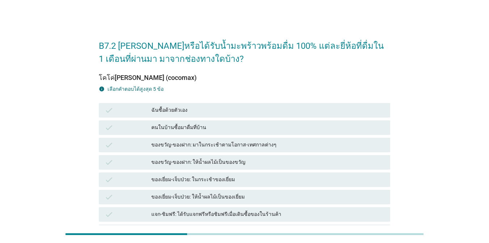
click at [295, 114] on div "ฉันซื้อด้วยตัวเอง" at bounding box center [267, 110] width 233 height 9
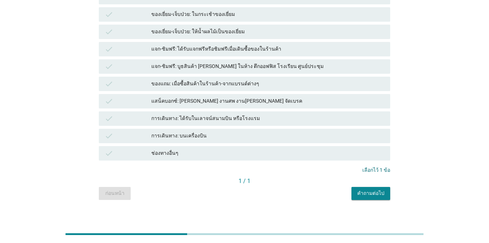
scroll to position [172, 0]
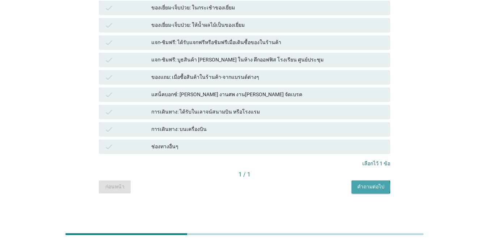
click at [356, 186] on div "คำถามต่อไป" at bounding box center [370, 187] width 27 height 8
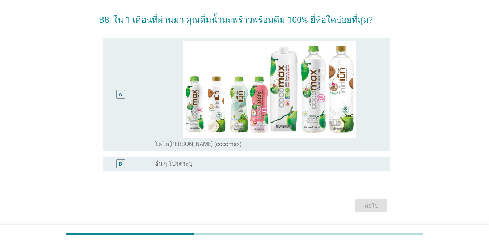
scroll to position [36, 0]
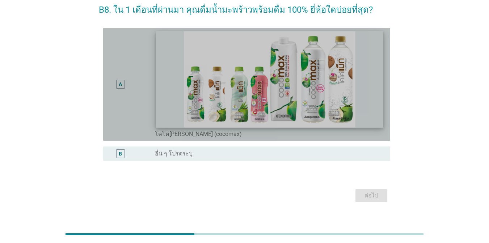
click at [356, 106] on img at bounding box center [269, 79] width 227 height 96
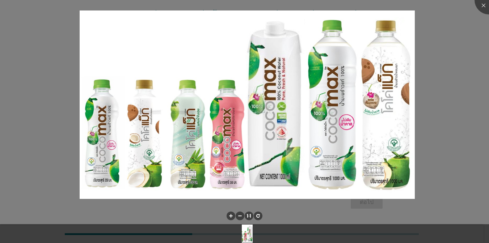
click at [356, 141] on div at bounding box center [244, 121] width 489 height 243
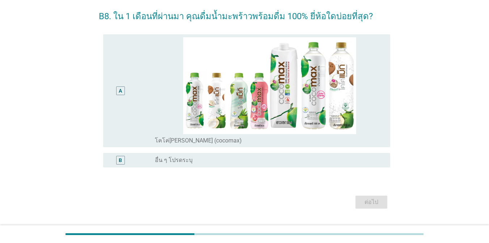
click at [356, 140] on div "radio_button_unchecked โคโค่[PERSON_NAME] (cocomax)" at bounding box center [267, 140] width 224 height 7
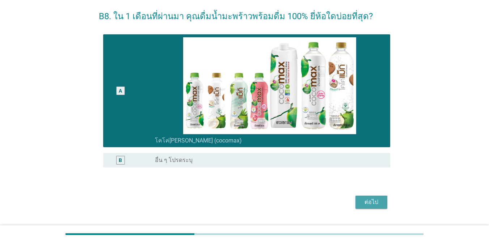
click at [356, 201] on div "ต่อไป" at bounding box center [371, 202] width 20 height 9
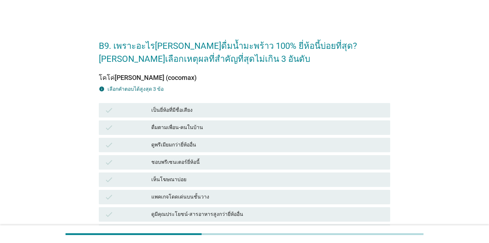
scroll to position [213, 0]
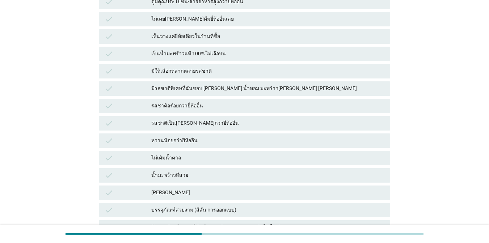
click at [250, 124] on div "รสชาติเป็น[PERSON_NAME]กว่ายี่ห้ออื่น" at bounding box center [267, 123] width 233 height 9
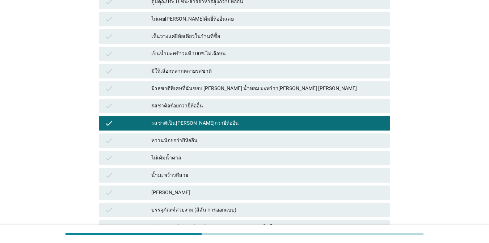
click at [249, 110] on div "รสชาติอร่อยกว่ายี่ห้ออื่น" at bounding box center [267, 106] width 233 height 9
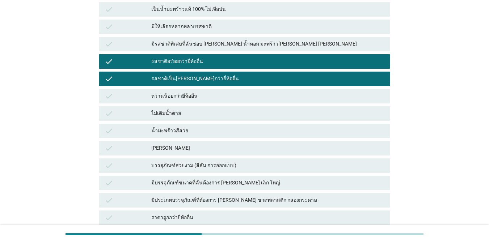
scroll to position [270, 0]
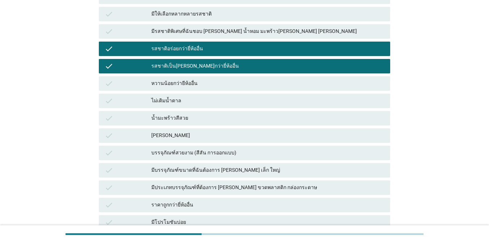
click at [218, 88] on div "หวานน้อยกว่ายีห้ออื่น" at bounding box center [267, 83] width 233 height 9
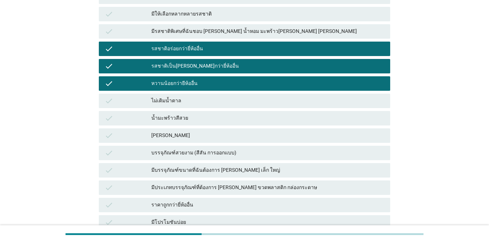
scroll to position [363, 0]
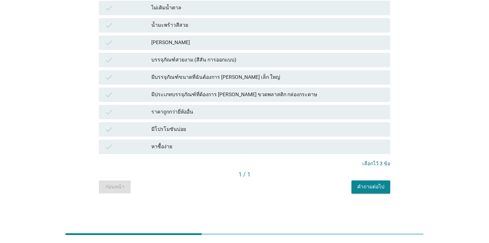
click at [356, 190] on div "คำถามต่อไป" at bounding box center [370, 187] width 27 height 8
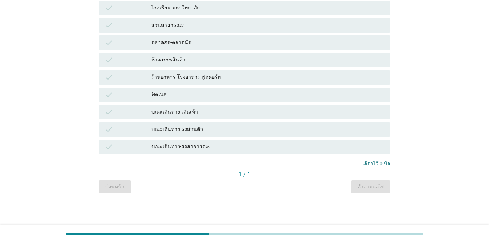
scroll to position [0, 0]
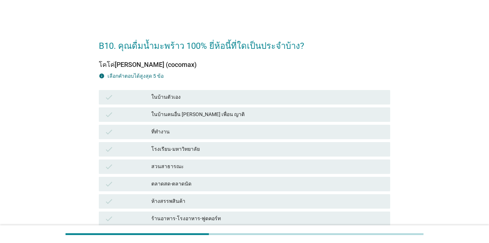
click at [224, 92] on div "check ในบ้านตัวเอง" at bounding box center [244, 97] width 291 height 14
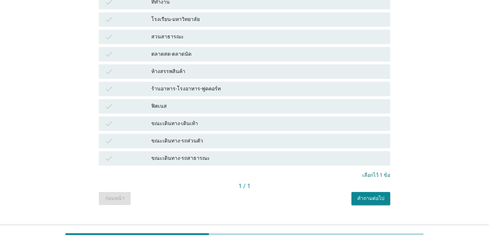
scroll to position [134, 0]
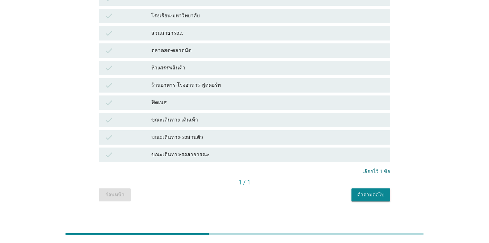
click at [356, 193] on div "คำถามต่อไป" at bounding box center [370, 195] width 27 height 8
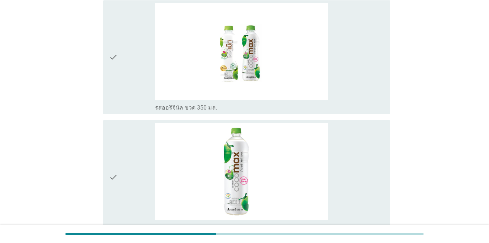
scroll to position [86, 0]
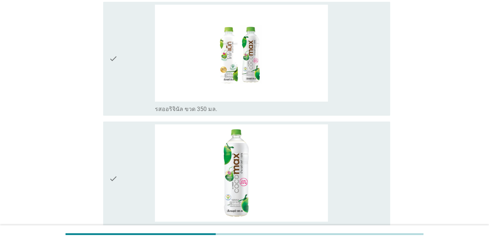
click at [356, 136] on div "check_box_outline_[PERSON_NAME] 1 ลิตร" at bounding box center [269, 178] width 229 height 109
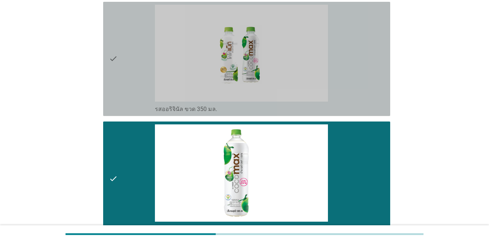
click at [356, 59] on div "check_box_outline_[PERSON_NAME] 350 มล." at bounding box center [269, 59] width 229 height 109
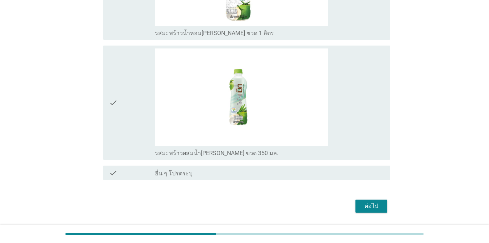
scroll to position [651, 0]
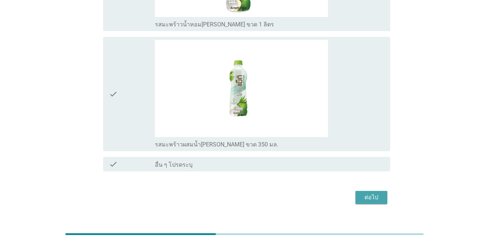
click at [356, 193] on div "ต่อไป" at bounding box center [371, 197] width 20 height 9
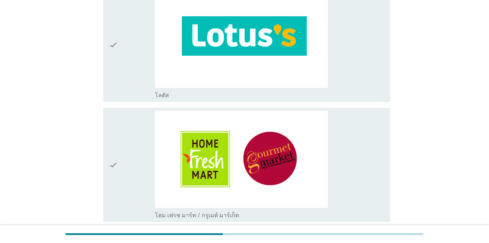
scroll to position [187, 0]
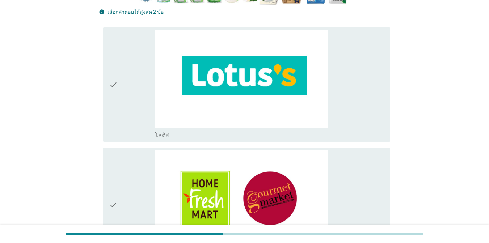
click at [356, 80] on div "check_box_outline_blank โลตัส" at bounding box center [269, 84] width 229 height 109
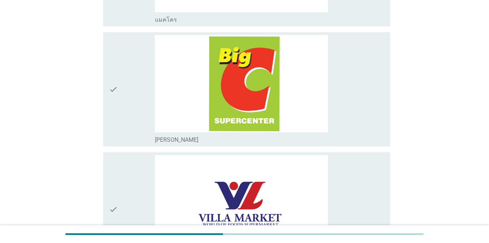
scroll to position [1035, 0]
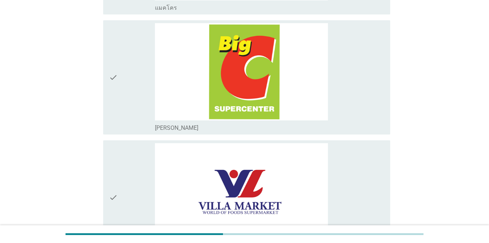
click at [356, 73] on div "check_box_outline_blank [PERSON_NAME]" at bounding box center [269, 77] width 229 height 109
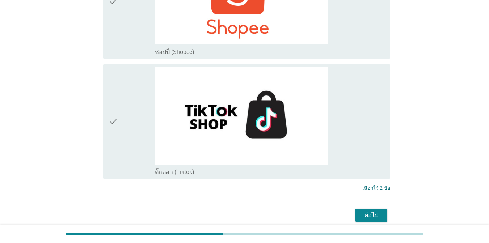
scroll to position [2249, 0]
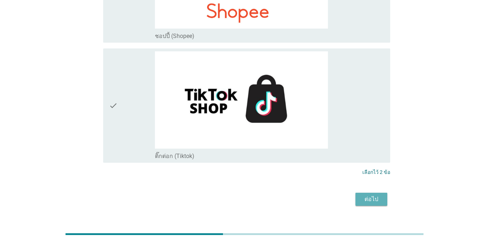
drag, startPoint x: 382, startPoint y: 186, endPoint x: 380, endPoint y: 190, distance: 4.4
click at [356, 193] on button "ต่อไป" at bounding box center [371, 199] width 32 height 13
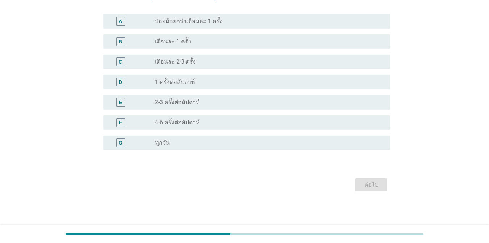
scroll to position [0, 0]
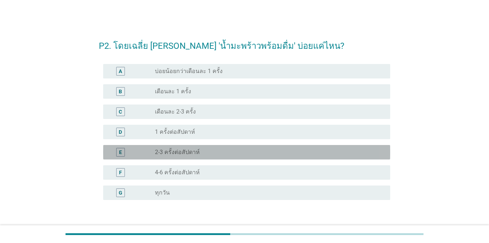
drag, startPoint x: 195, startPoint y: 149, endPoint x: 262, endPoint y: 162, distance: 67.8
click at [195, 149] on label "2-3 ครั้งต่อสัปดาห์" at bounding box center [177, 152] width 45 height 7
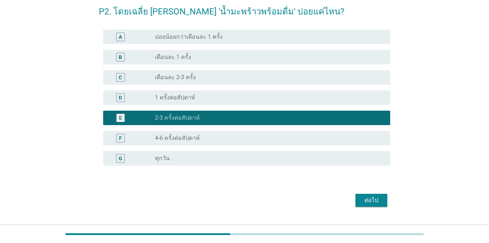
scroll to position [50, 0]
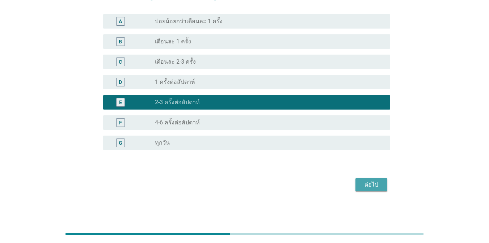
click at [356, 186] on div "ต่อไป" at bounding box center [371, 185] width 20 height 9
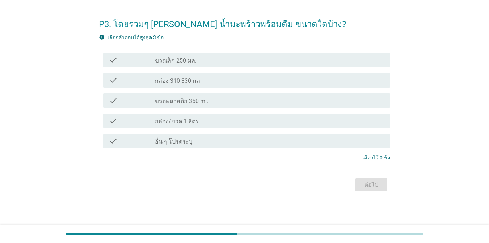
scroll to position [0, 0]
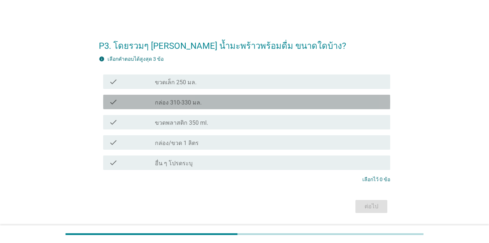
click at [207, 103] on div "check_box_outline_blank กล่อง 310-330 มล." at bounding box center [269, 102] width 229 height 9
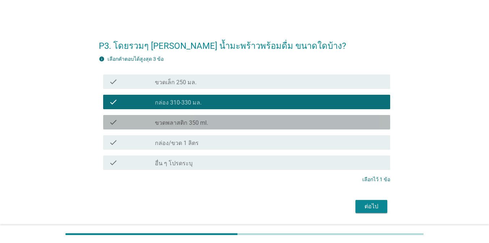
click at [206, 118] on div "check_box_outline_blank ขวดพลาสติก 350 ml." at bounding box center [269, 122] width 229 height 9
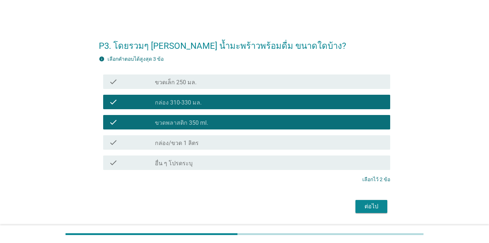
click at [206, 105] on div "check_box_outline_blank กล่อง 310-330 มล." at bounding box center [269, 102] width 229 height 9
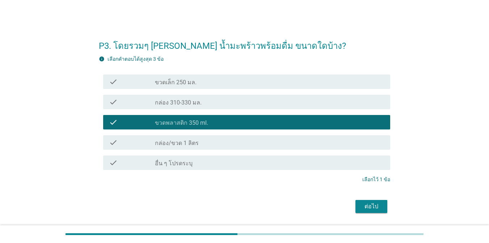
click at [212, 133] on div "check check_box_outline_blank กล่อง/ขวด 1 ลิตร" at bounding box center [244, 142] width 291 height 20
click at [213, 135] on div "check check_box_outline_blank กล่อง/ขวด 1 ลิตร" at bounding box center [246, 142] width 287 height 14
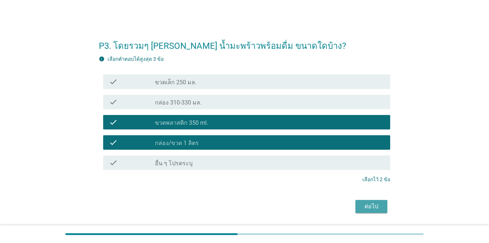
click at [356, 208] on div "ต่อไป" at bounding box center [371, 206] width 20 height 9
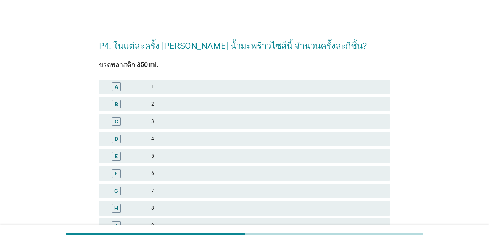
click at [165, 89] on div "1" at bounding box center [267, 86] width 233 height 9
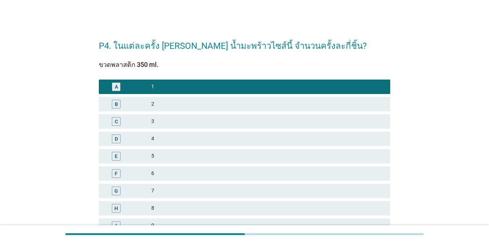
scroll to position [1, 0]
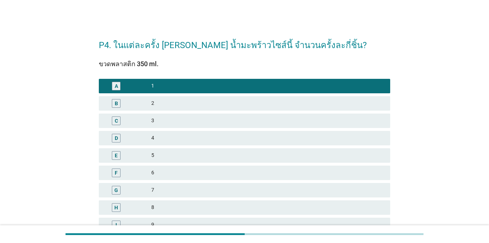
click at [162, 120] on div "3" at bounding box center [267, 121] width 233 height 9
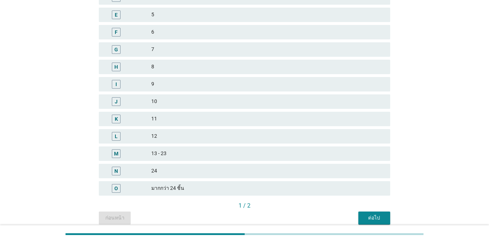
scroll to position [146, 0]
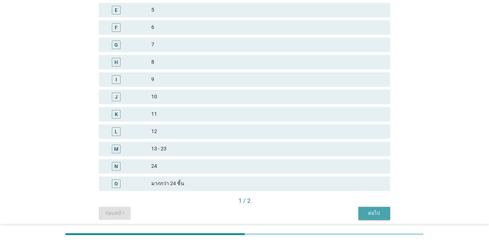
click at [356, 216] on div "ต่อไป" at bounding box center [374, 213] width 20 height 8
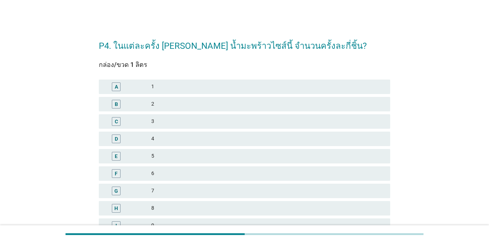
click at [178, 102] on div "2" at bounding box center [267, 104] width 233 height 9
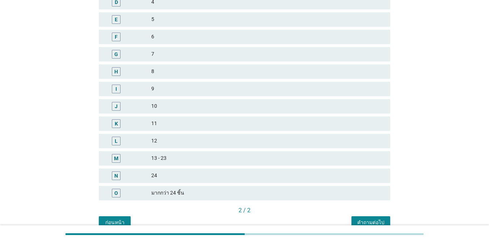
scroll to position [138, 0]
click at [356, 216] on button "คำถามต่อไป" at bounding box center [370, 221] width 39 height 13
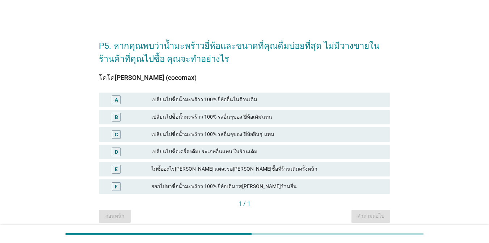
click at [225, 185] on div "ออกไปหาซื้อน้ำมะพร้าว 100% ยี่ห้อเดิม รส[PERSON_NAME]ร้านอื่น" at bounding box center [267, 186] width 233 height 9
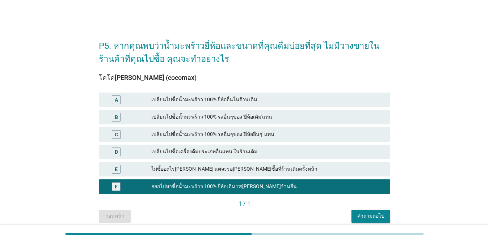
scroll to position [29, 0]
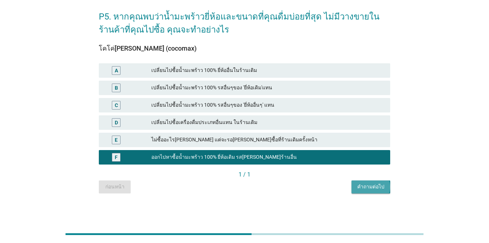
click at [356, 191] on button "คำถามต่อไป" at bounding box center [370, 187] width 39 height 13
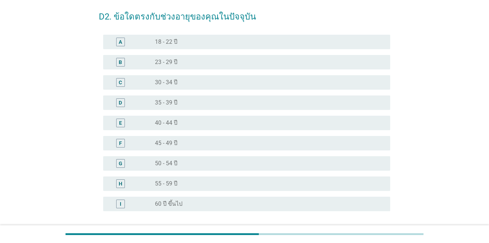
scroll to position [0, 0]
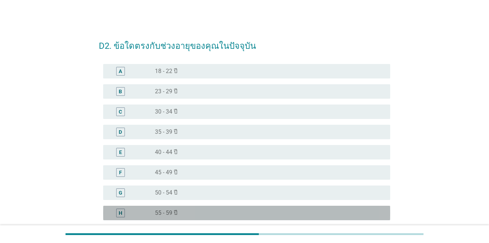
click at [189, 213] on div "radio_button_unchecked 55 - 59 ปี" at bounding box center [267, 212] width 224 height 7
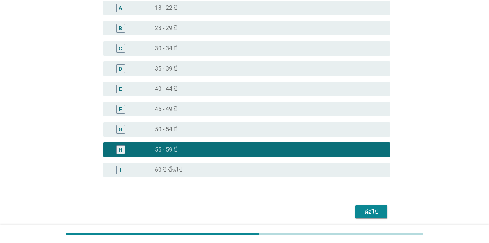
scroll to position [82, 0]
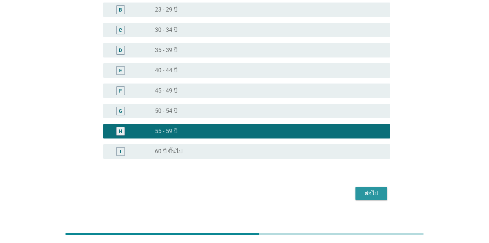
click at [356, 194] on div "ต่อไป" at bounding box center [371, 193] width 20 height 9
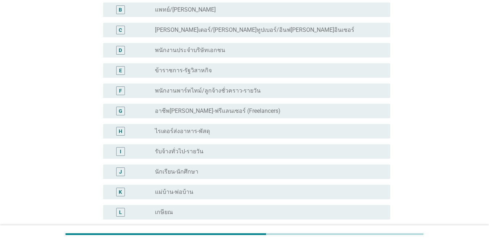
scroll to position [0, 0]
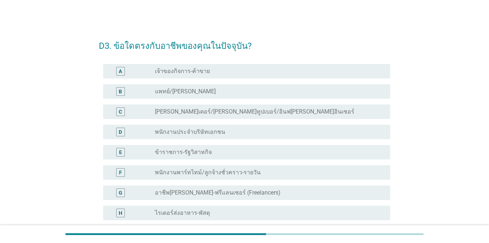
click at [222, 134] on div "radio_button_unchecked พนักงานประจำบริษัทเอกชน" at bounding box center [267, 131] width 224 height 7
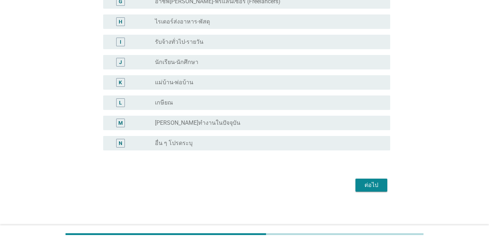
scroll to position [192, 0]
click at [356, 179] on button "ต่อไป" at bounding box center [371, 184] width 32 height 13
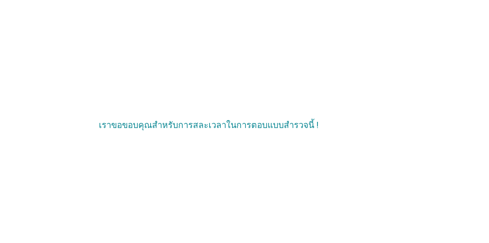
scroll to position [0, 0]
